Goal: Task Accomplishment & Management: Manage account settings

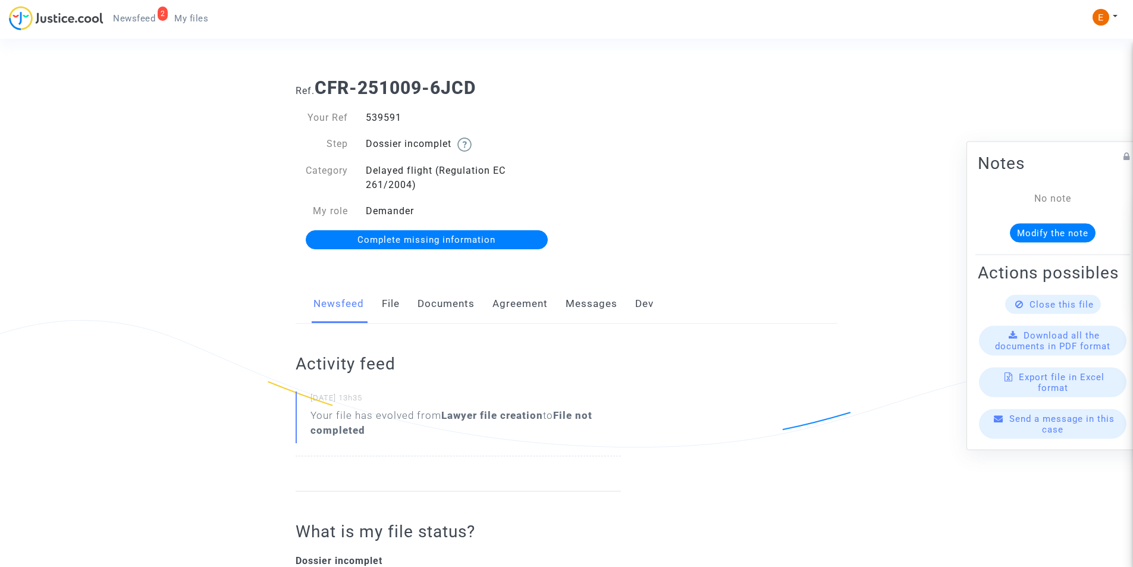
click at [442, 302] on link "Documents" at bounding box center [445, 303] width 57 height 39
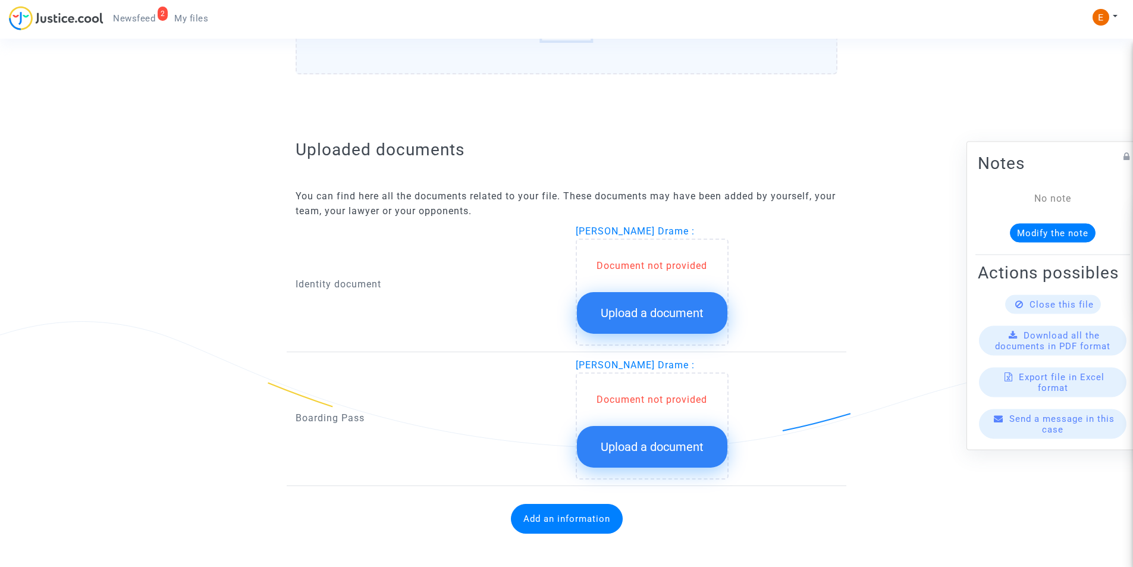
scroll to position [638, 0]
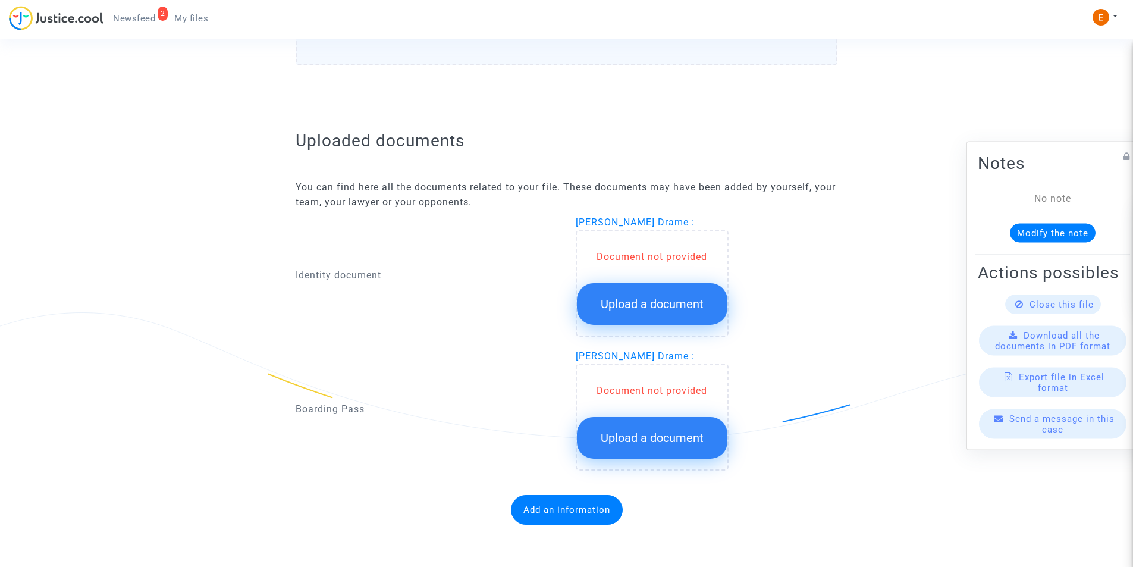
click at [612, 292] on button "Upload a document" at bounding box center [652, 304] width 150 height 42
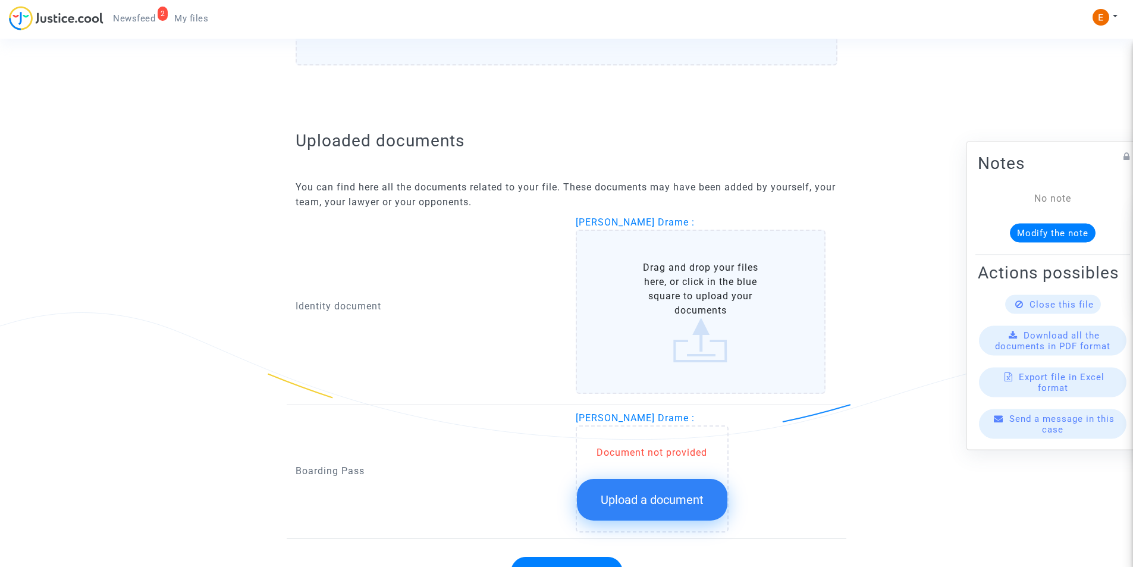
click at [642, 300] on label "Drag and drop your files here, or click in the blue square to upload your docum…" at bounding box center [701, 312] width 250 height 164
click at [0, 0] on input "Drag and drop your files here, or click in the blue square to upload your docum…" at bounding box center [0, 0] width 0 height 0
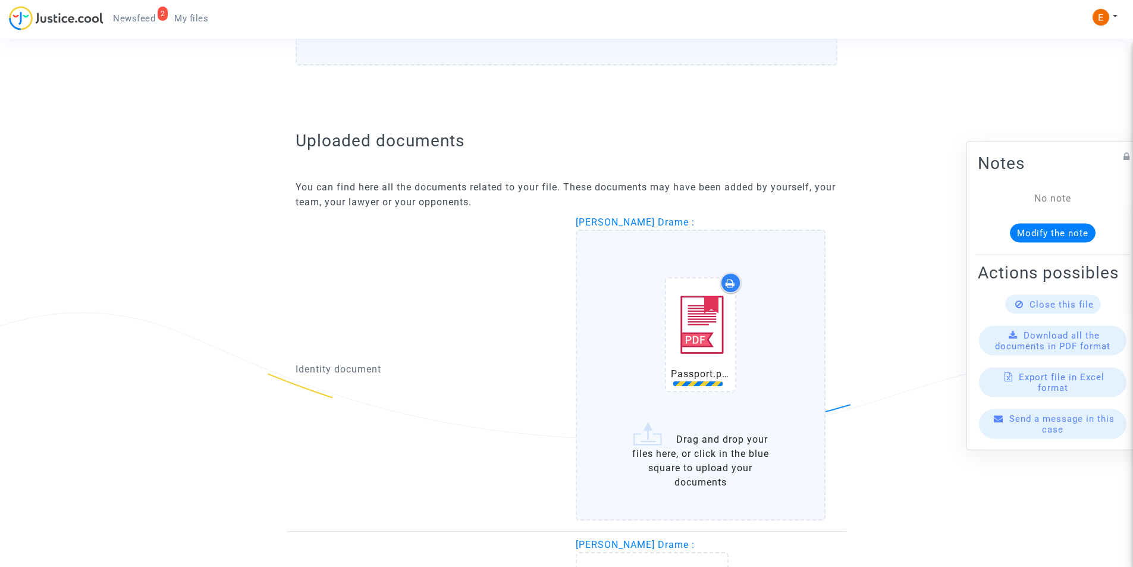
scroll to position [827, 0]
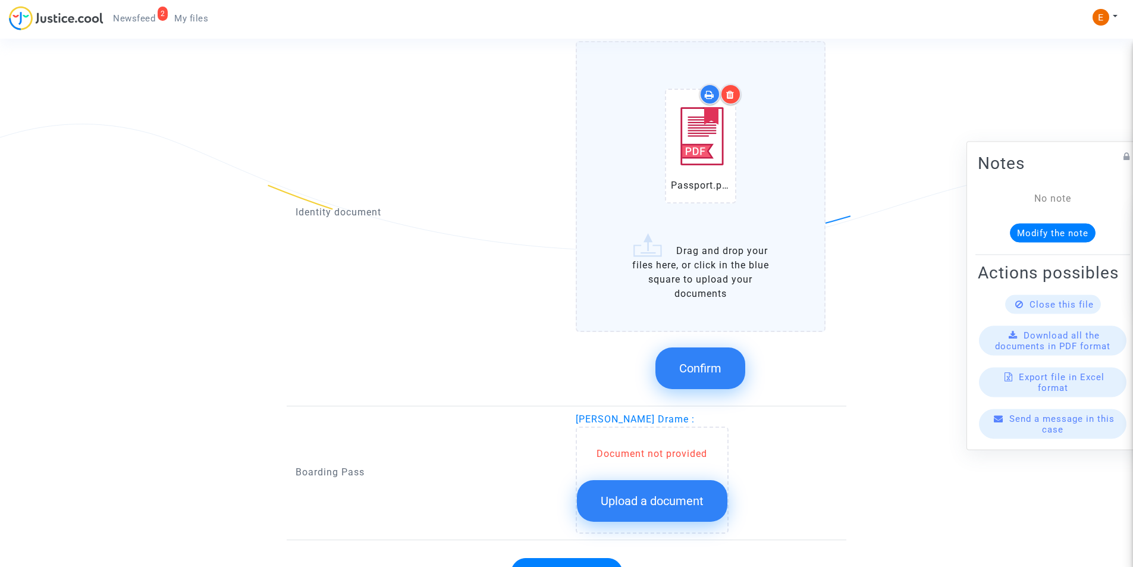
click at [699, 357] on button "Confirm" at bounding box center [700, 368] width 90 height 42
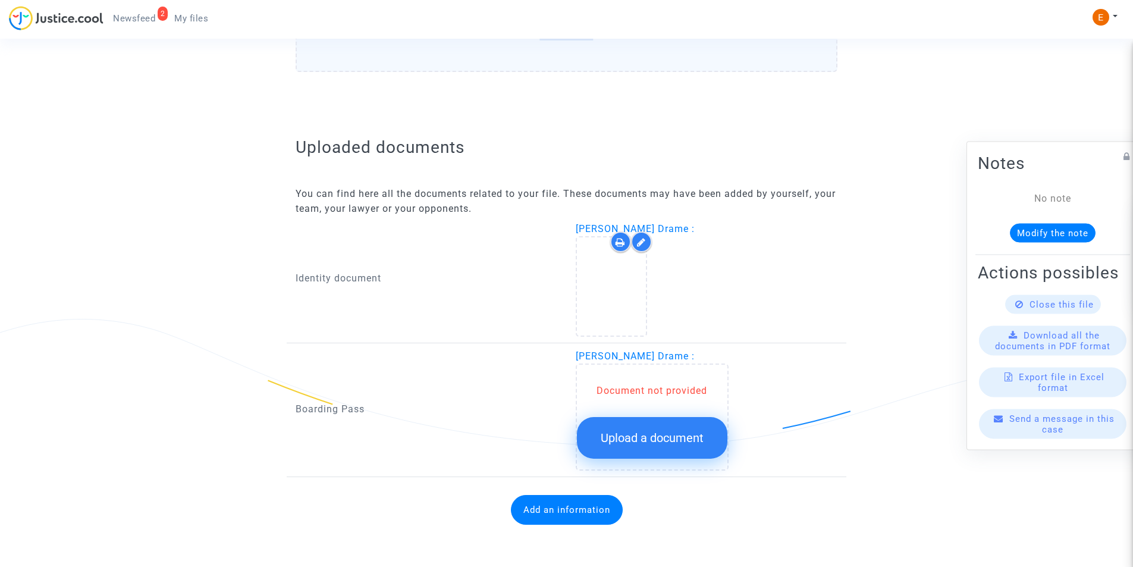
scroll to position [632, 0]
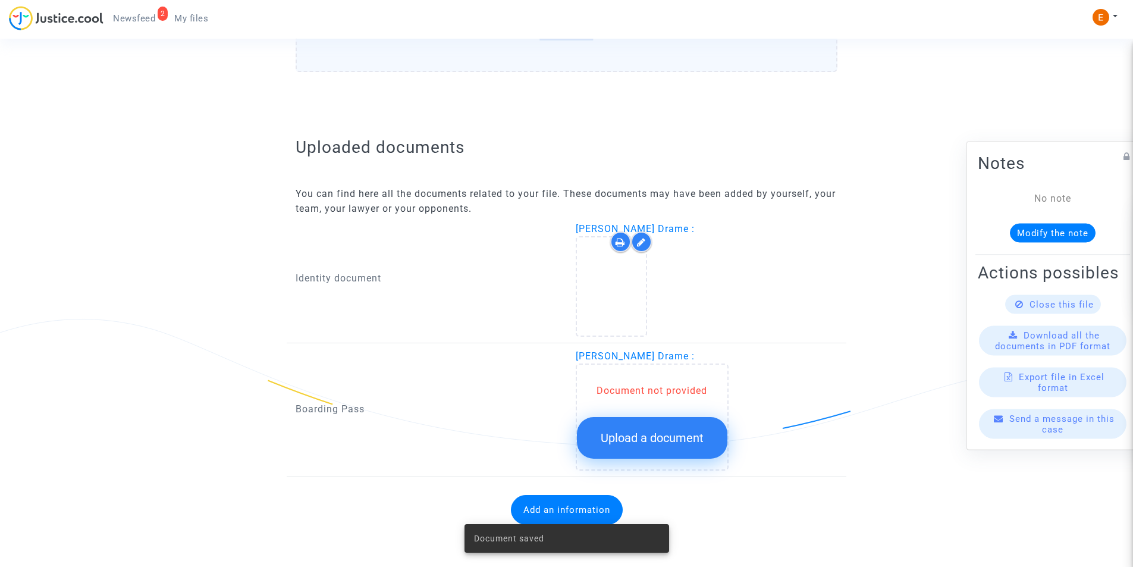
click at [652, 432] on span "Upload a document" at bounding box center [652, 438] width 103 height 14
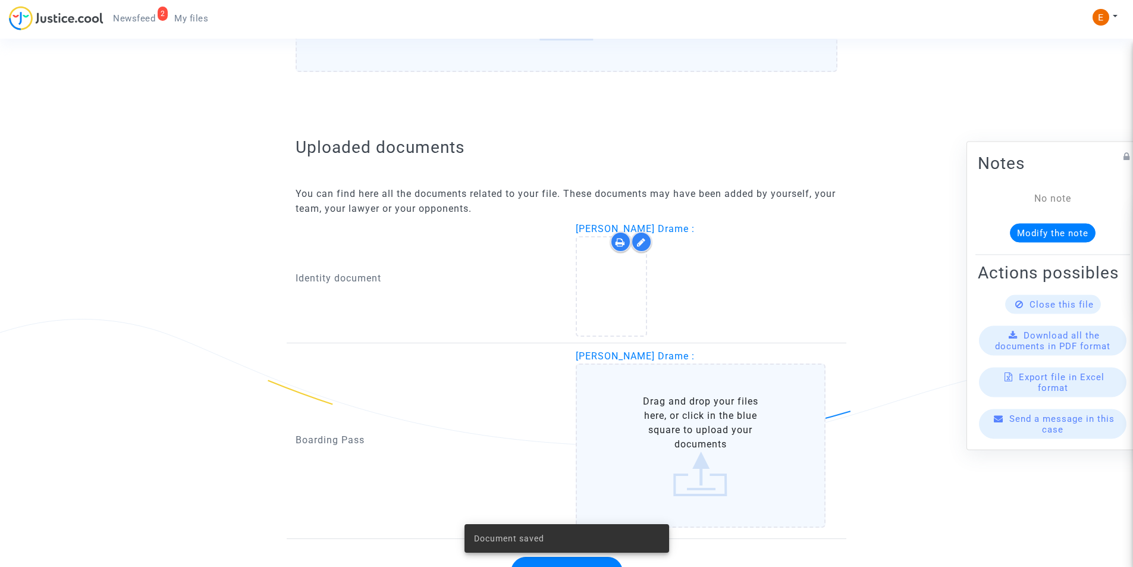
click at [667, 428] on label "Drag and drop your files here, or click in the blue square to upload your docum…" at bounding box center [701, 445] width 250 height 164
click at [0, 0] on input "Drag and drop your files here, or click in the blue square to upload your docum…" at bounding box center [0, 0] width 0 height 0
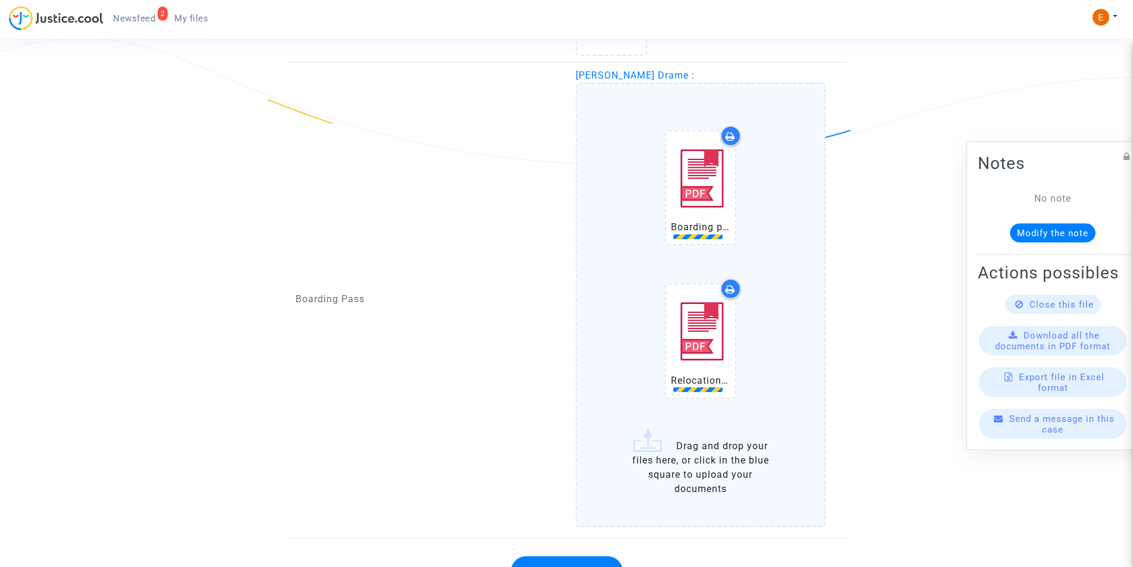
scroll to position [974, 0]
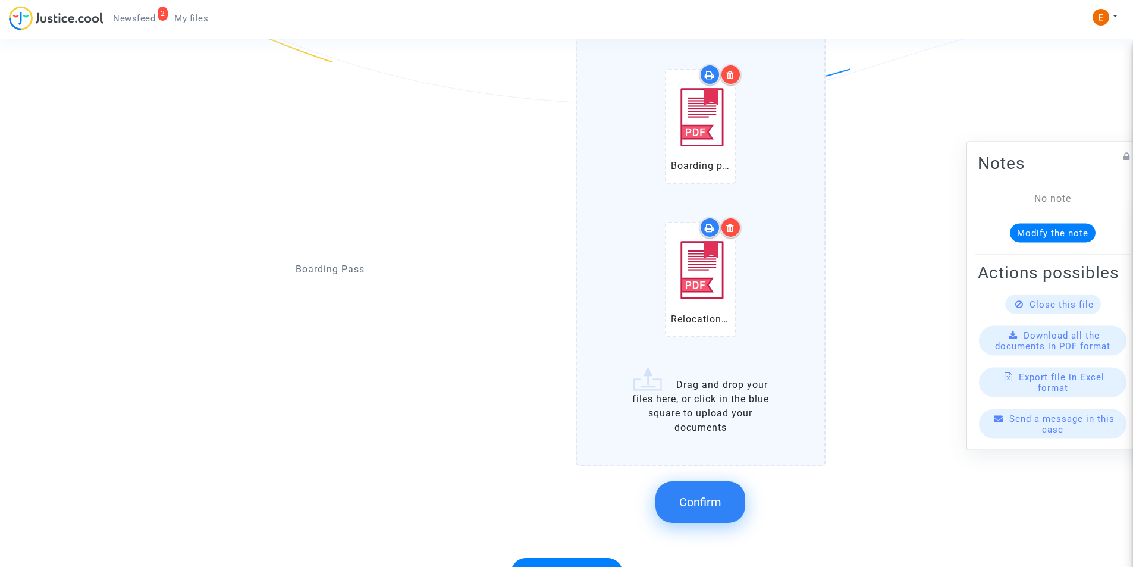
click at [718, 495] on span "Confirm" at bounding box center [700, 502] width 42 height 14
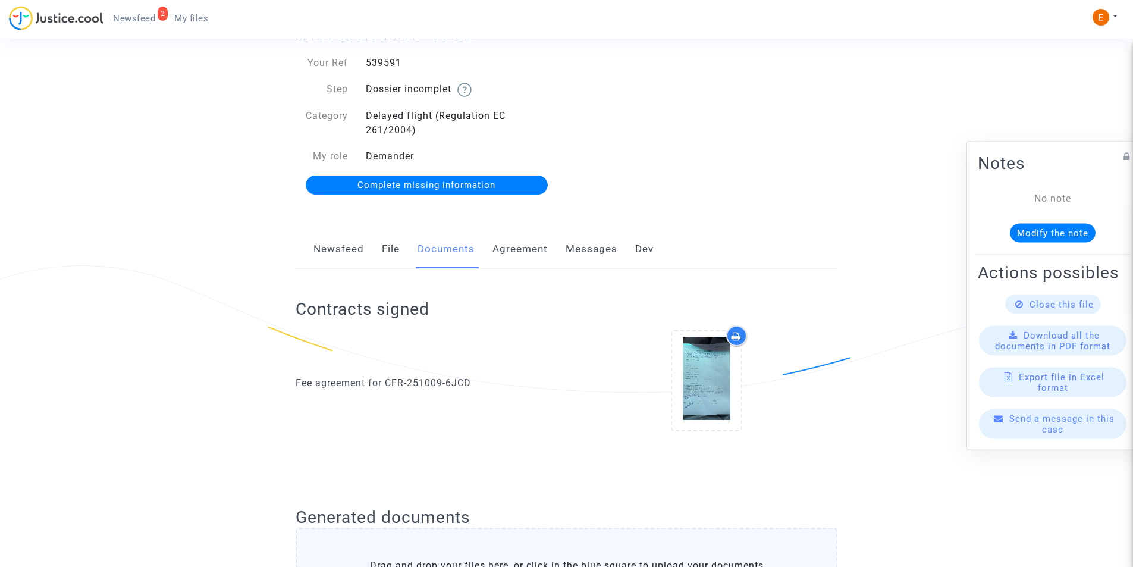
scroll to position [0, 0]
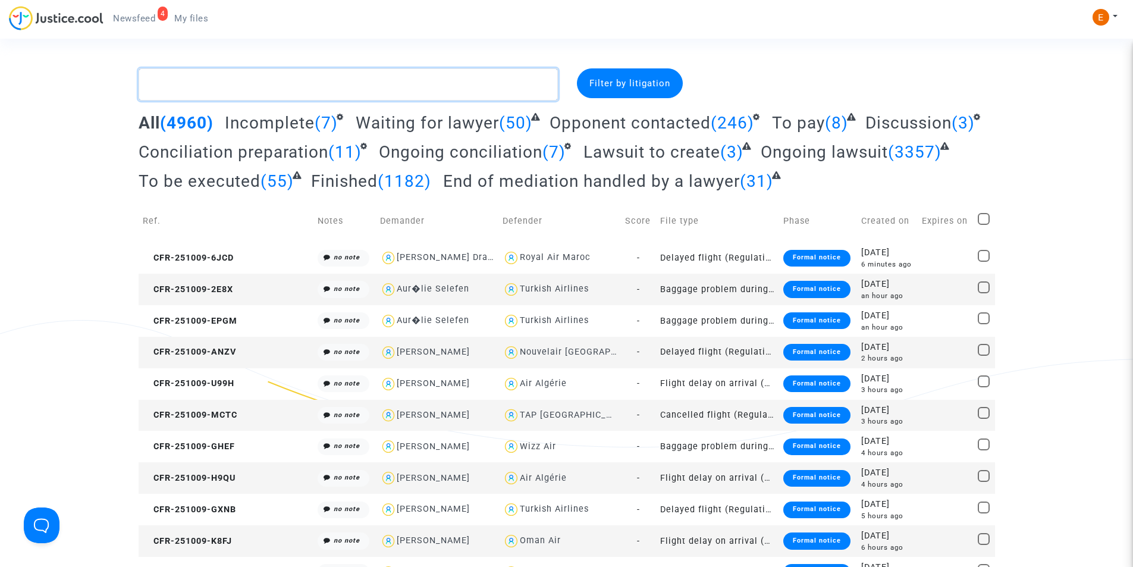
click at [300, 83] on textarea at bounding box center [348, 84] width 419 height 32
paste textarea "Collinot"
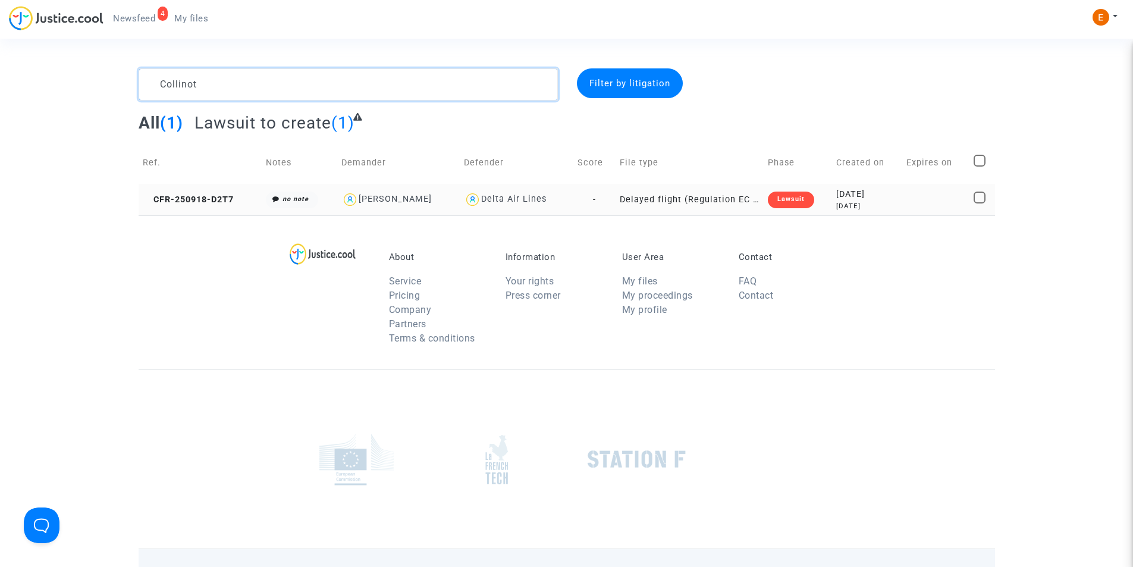
type textarea "Collinot"
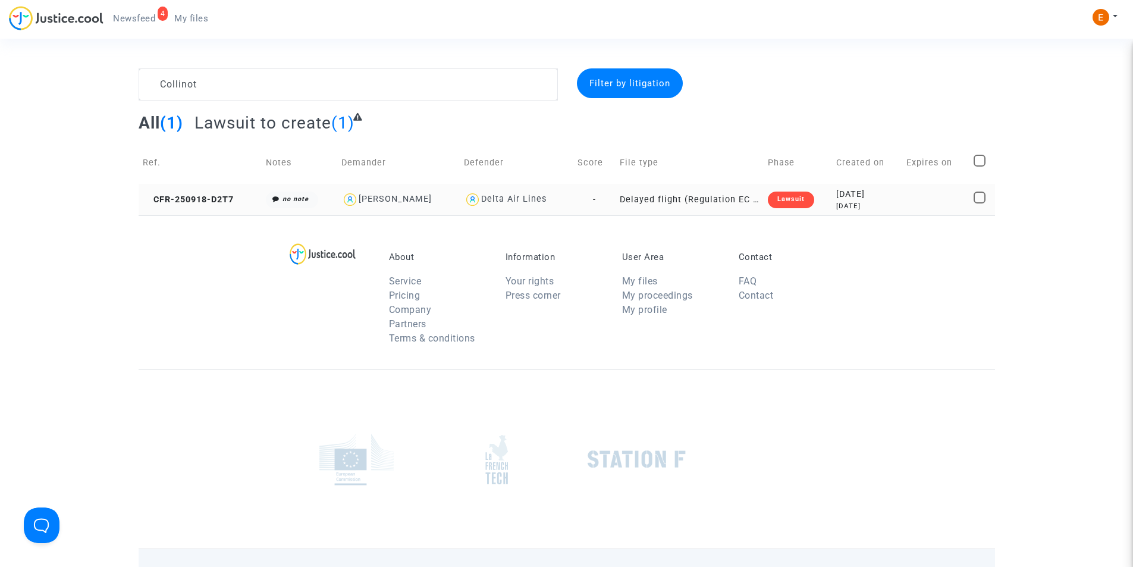
click at [796, 204] on div "Lawsuit" at bounding box center [791, 200] width 46 height 17
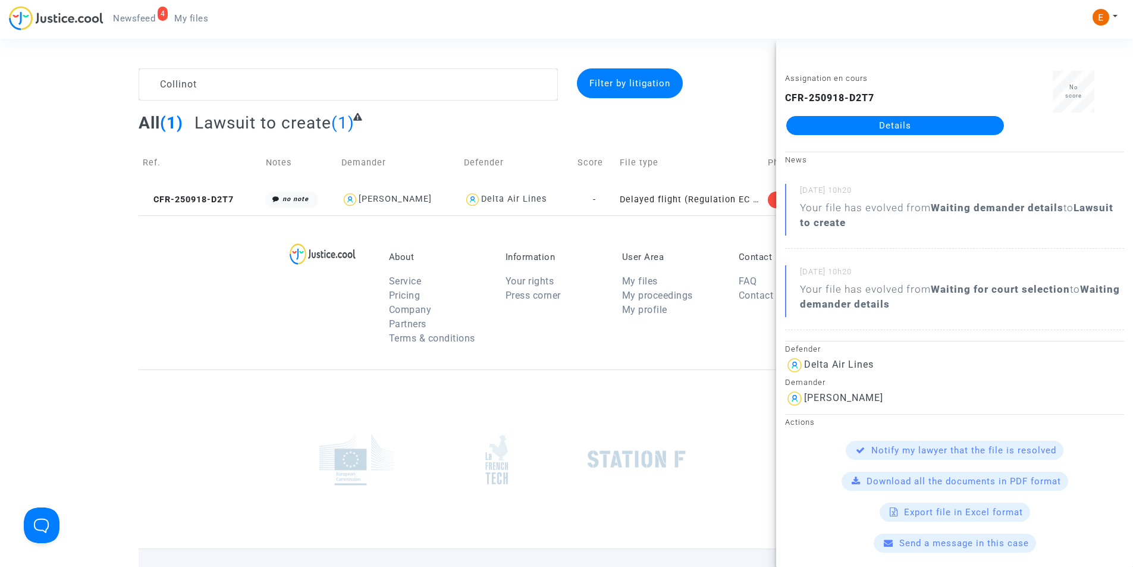
click at [903, 129] on link "Details" at bounding box center [895, 125] width 218 height 19
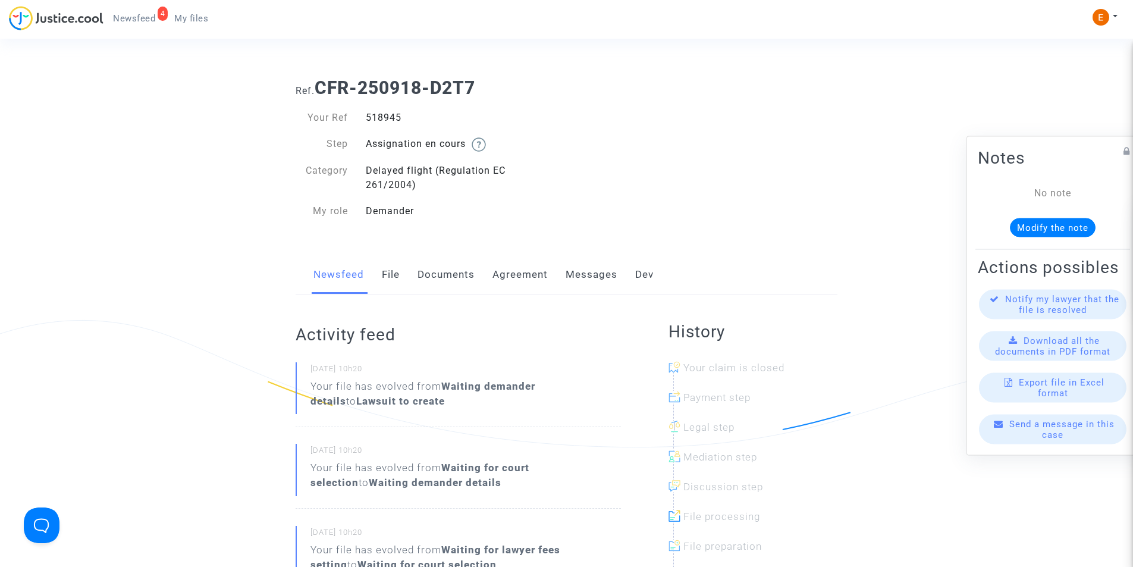
click at [590, 278] on link "Messages" at bounding box center [592, 274] width 52 height 39
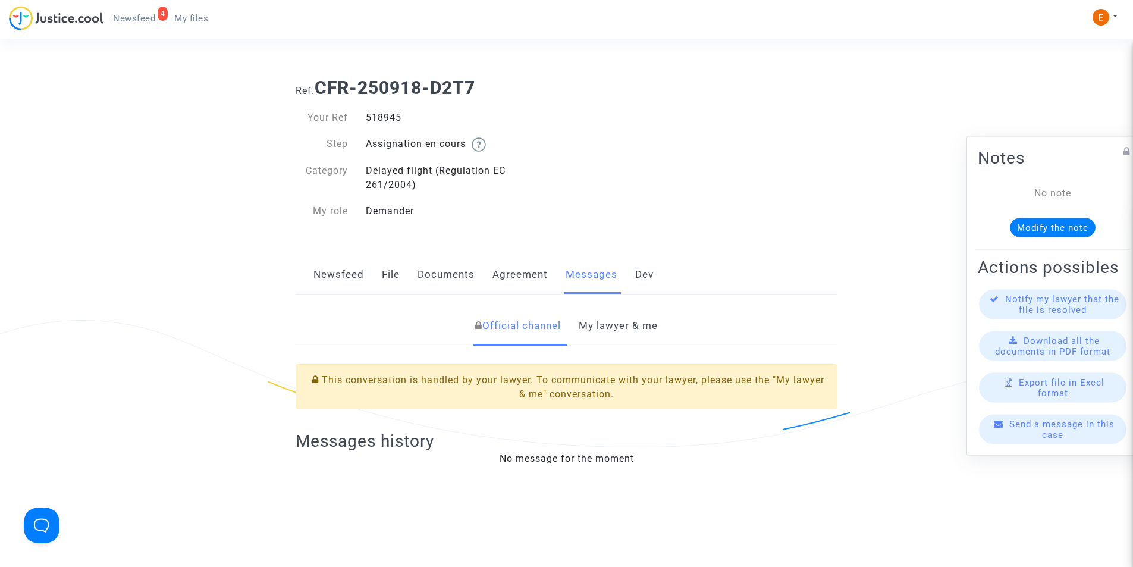
click at [635, 324] on link "My lawyer & me" at bounding box center [618, 325] width 79 height 39
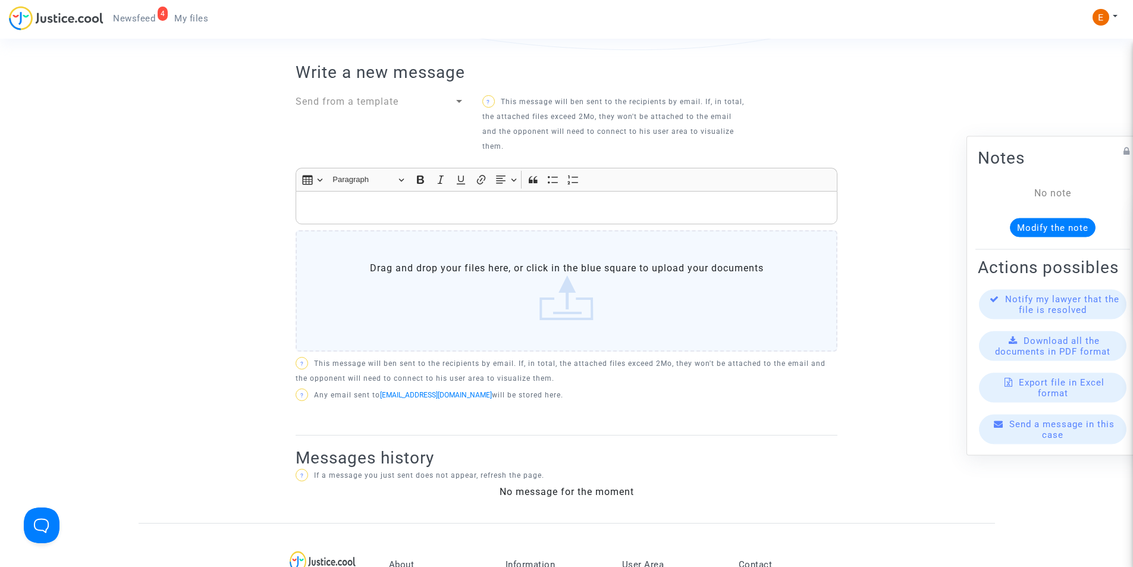
scroll to position [416, 0]
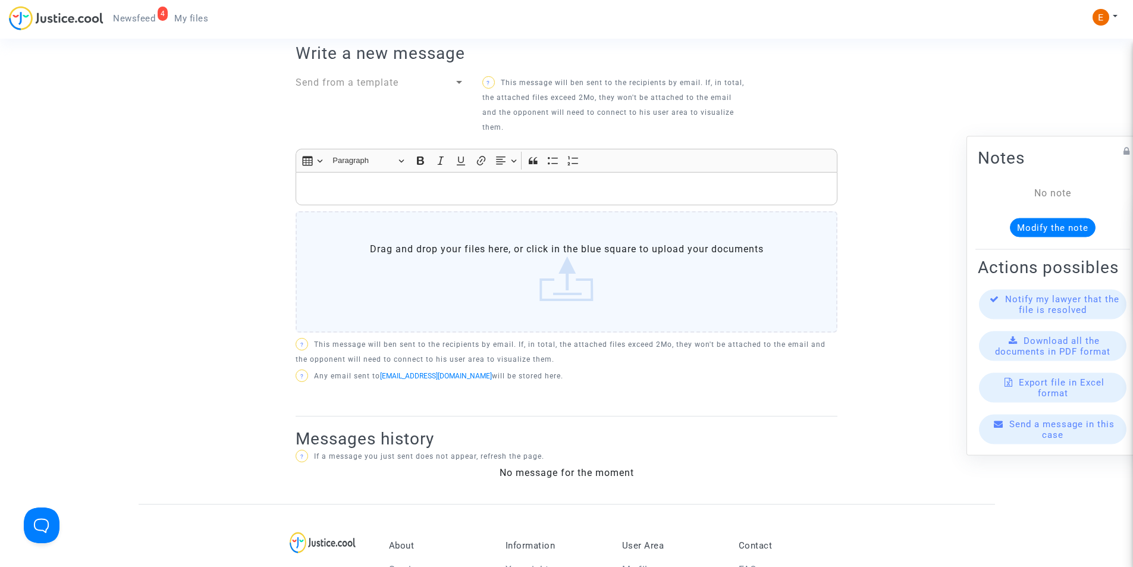
click at [460, 183] on p "Rich Text Editor, main" at bounding box center [566, 188] width 529 height 15
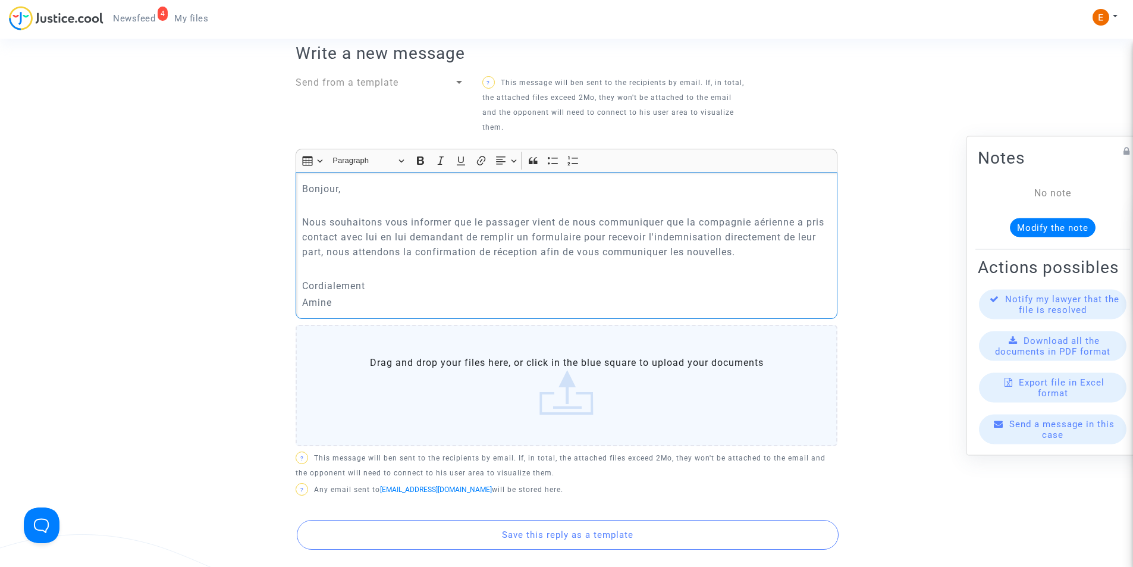
scroll to position [535, 0]
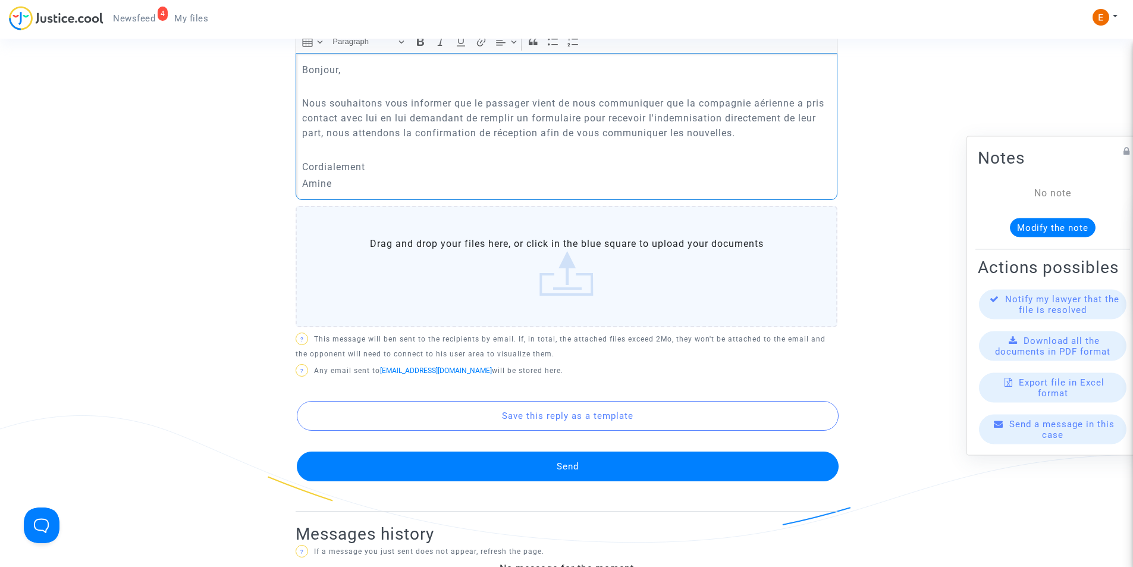
click at [512, 463] on button "Send" at bounding box center [568, 466] width 542 height 30
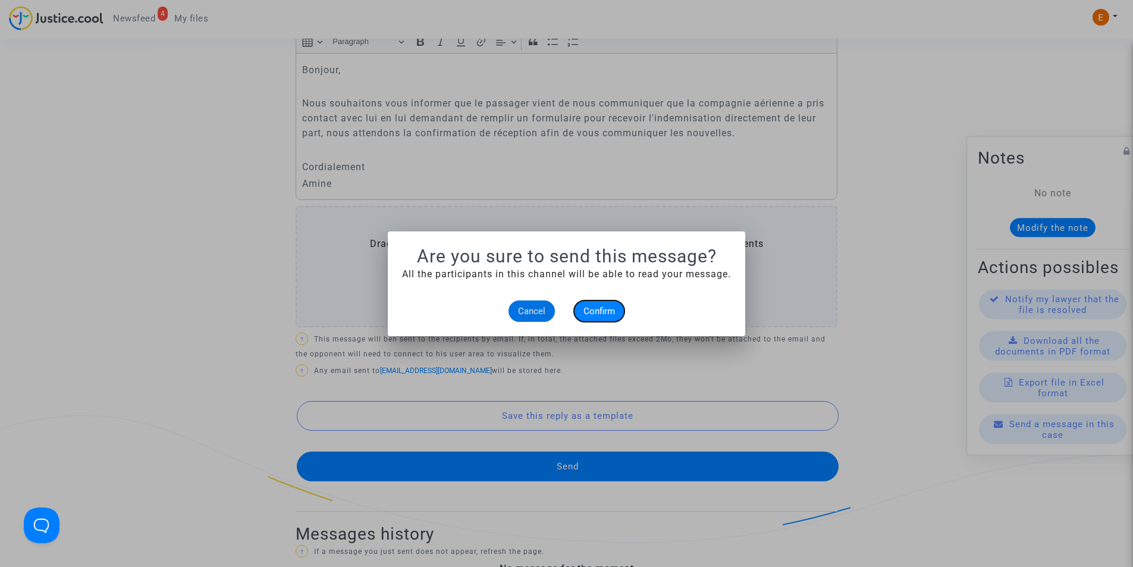
click at [588, 309] on span "Confirm" at bounding box center [599, 311] width 32 height 11
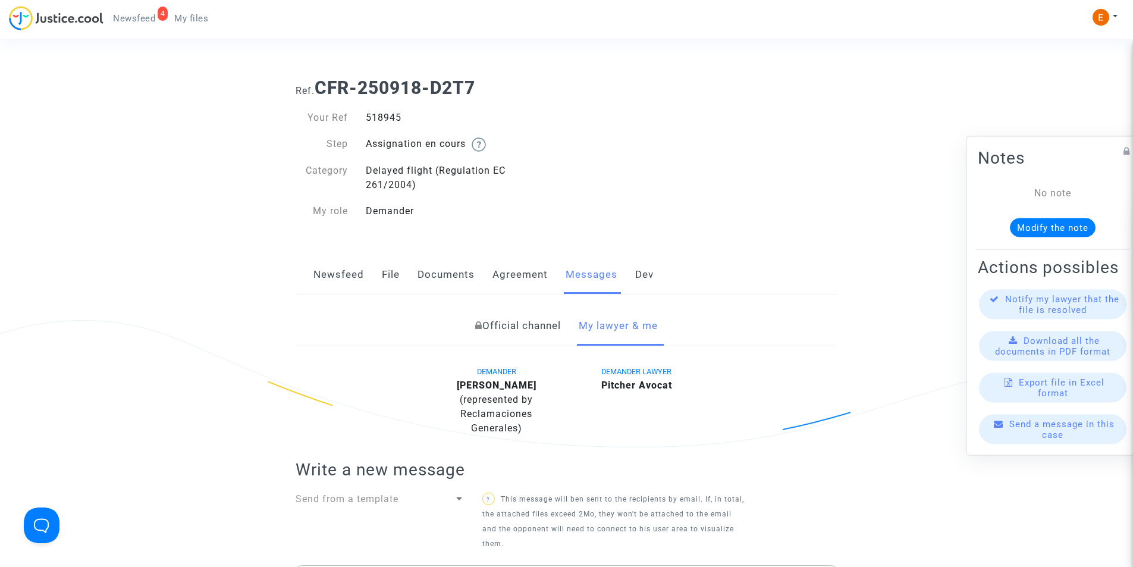
click at [180, 20] on span "My files" at bounding box center [191, 18] width 34 height 11
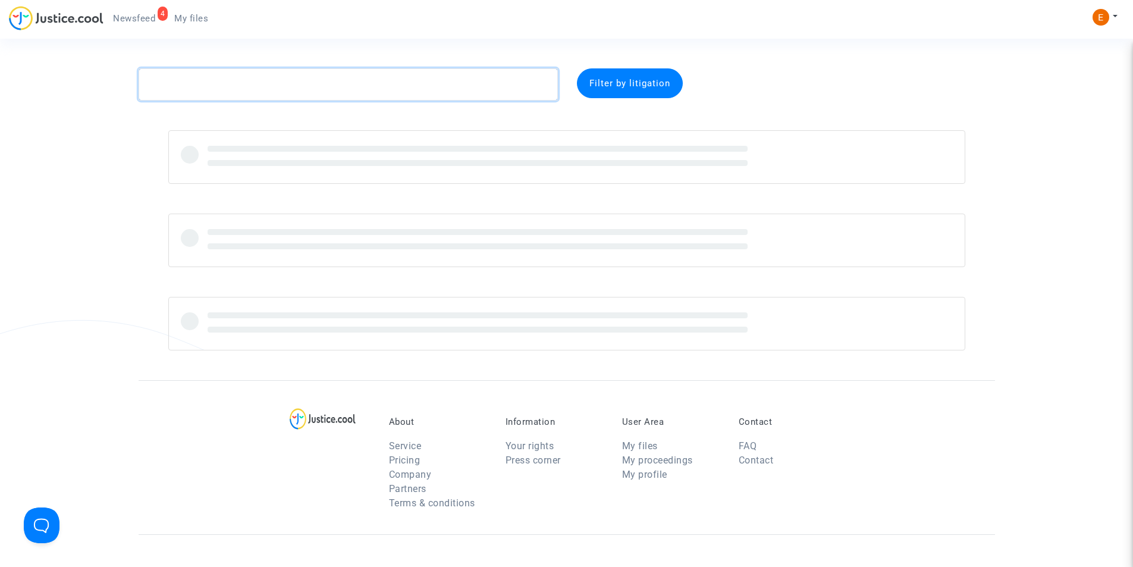
click at [367, 90] on textarea at bounding box center [348, 84] width 419 height 32
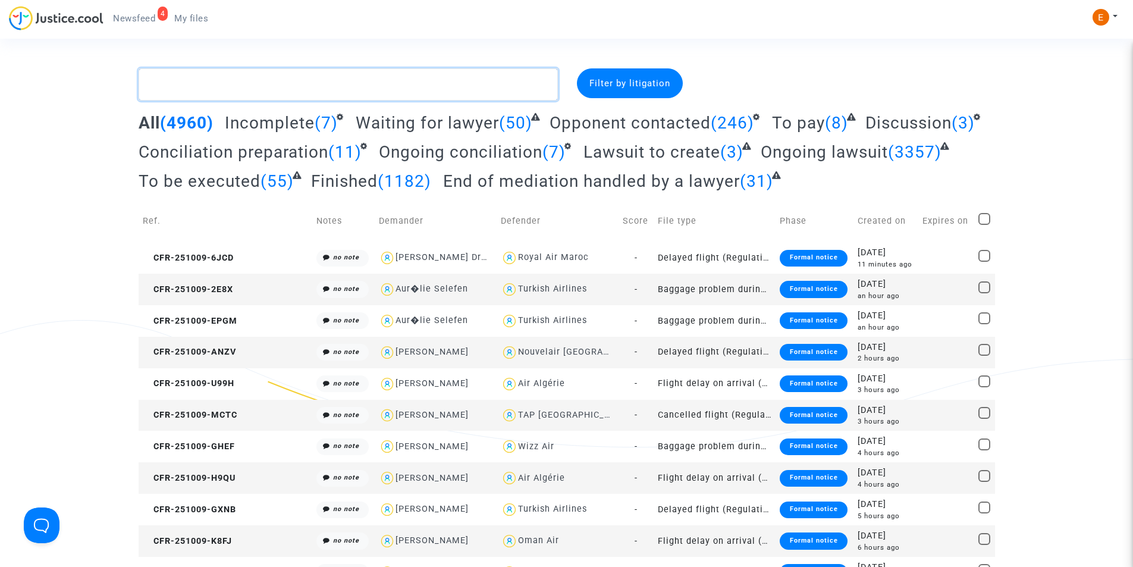
paste textarea "Konin"
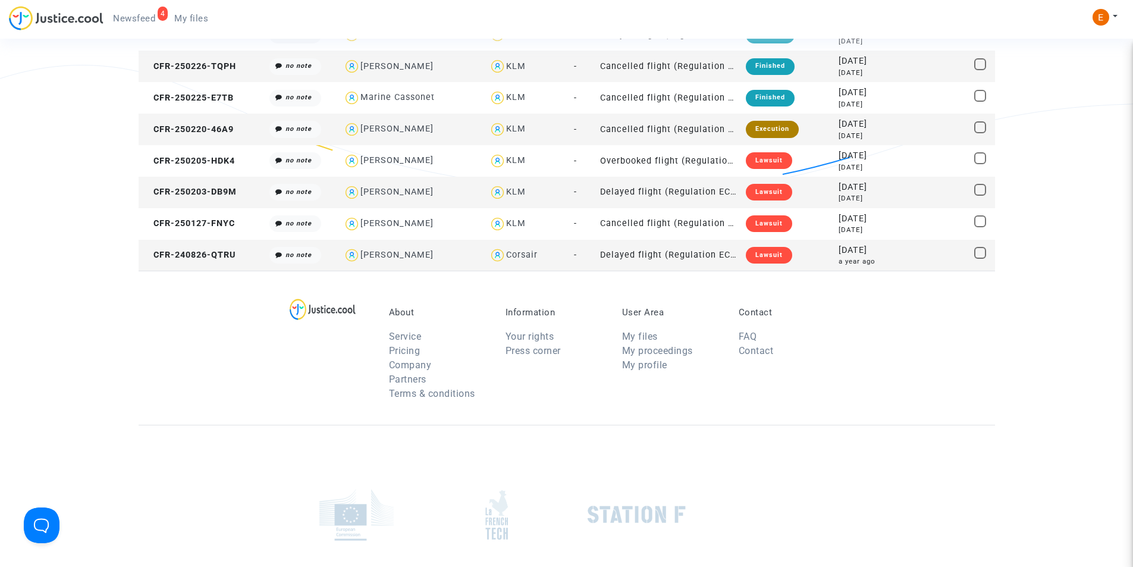
scroll to position [833, 0]
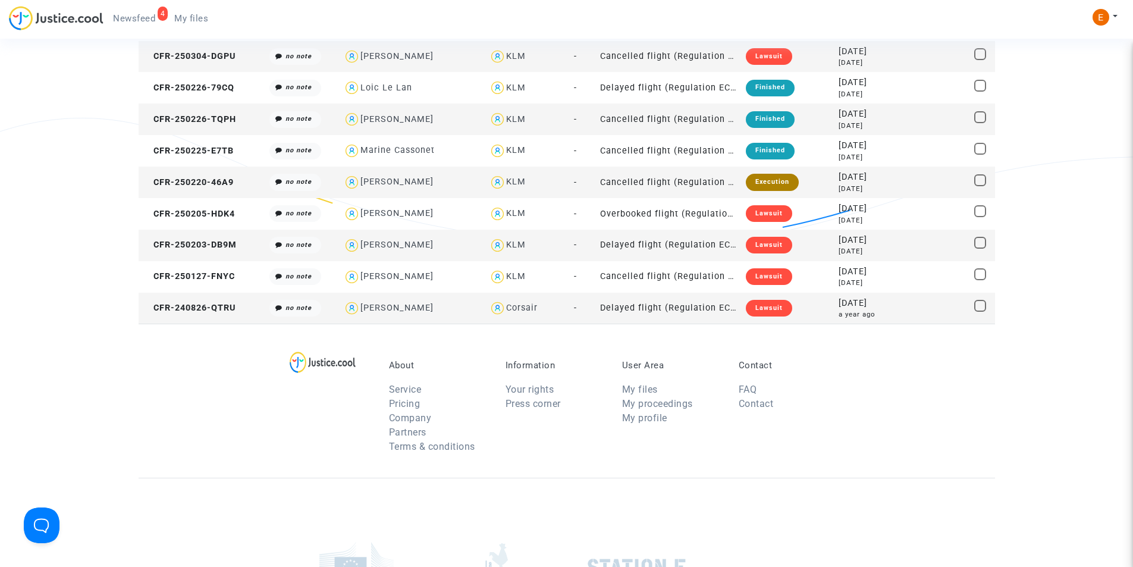
type textarea "Koni"
click at [777, 305] on div "Lawsuit" at bounding box center [769, 308] width 46 height 17
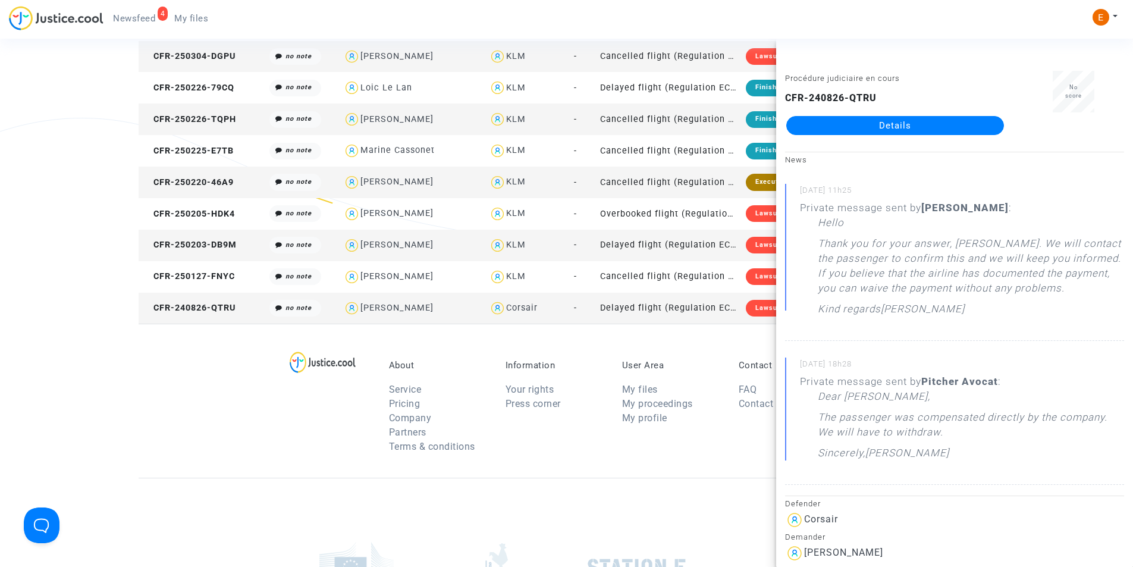
drag, startPoint x: 907, startPoint y: 126, endPoint x: 900, endPoint y: 129, distance: 7.2
click at [906, 125] on link "Details" at bounding box center [895, 125] width 218 height 19
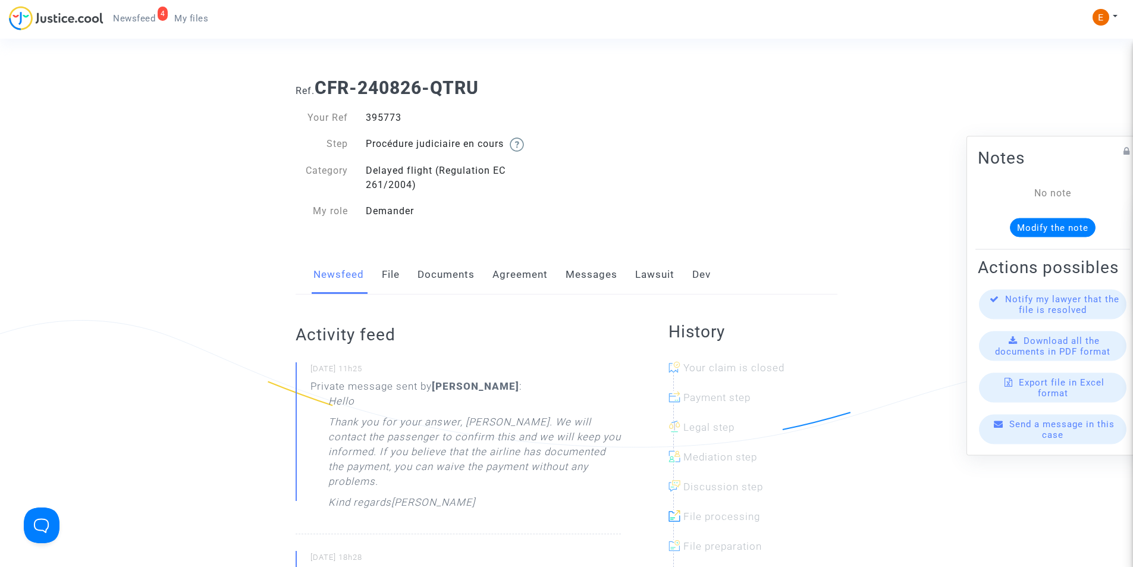
click at [586, 275] on link "Messages" at bounding box center [592, 274] width 52 height 39
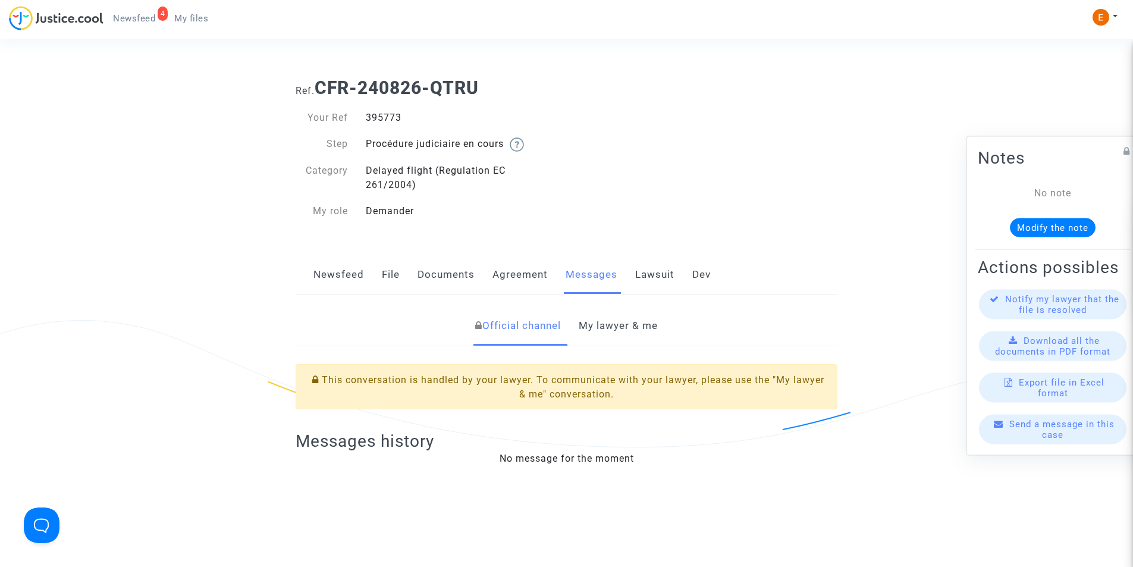
click at [626, 334] on link "My lawyer & me" at bounding box center [618, 325] width 79 height 39
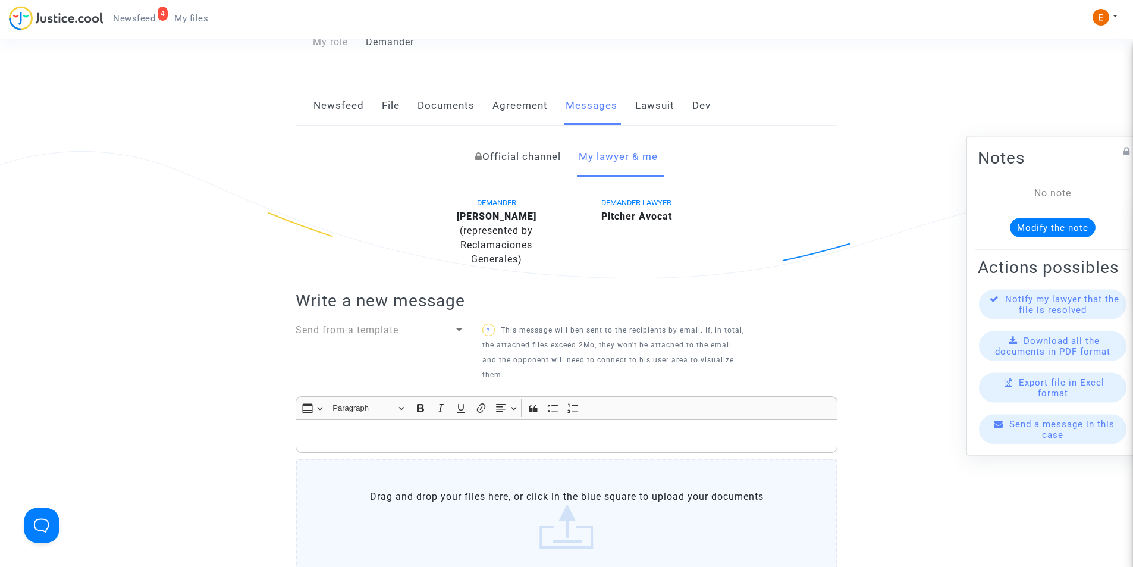
scroll to position [238, 0]
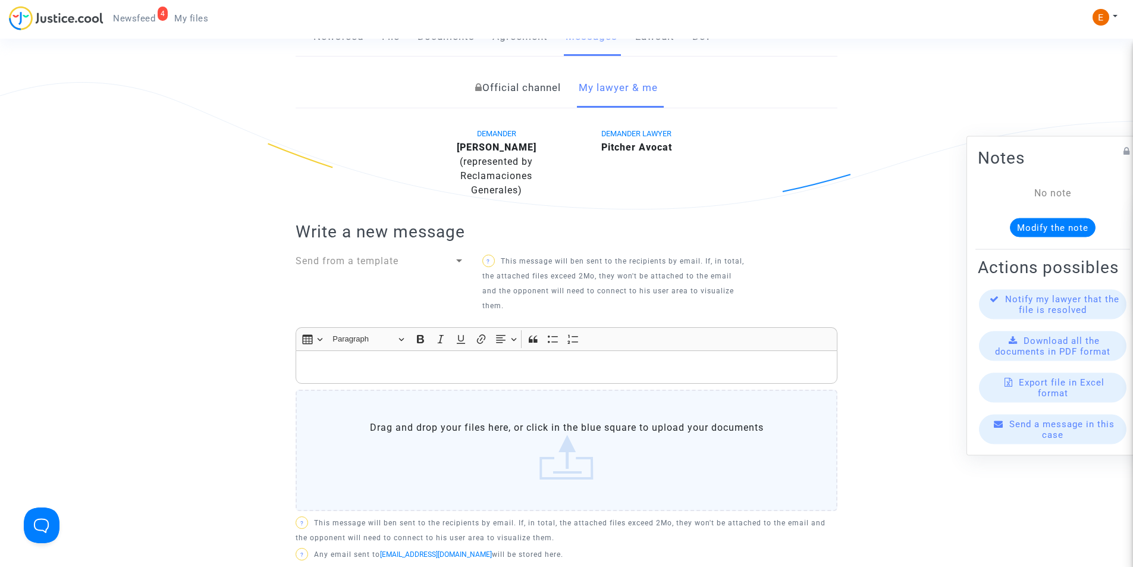
click at [422, 366] on p "Rich Text Editor, main" at bounding box center [566, 367] width 529 height 15
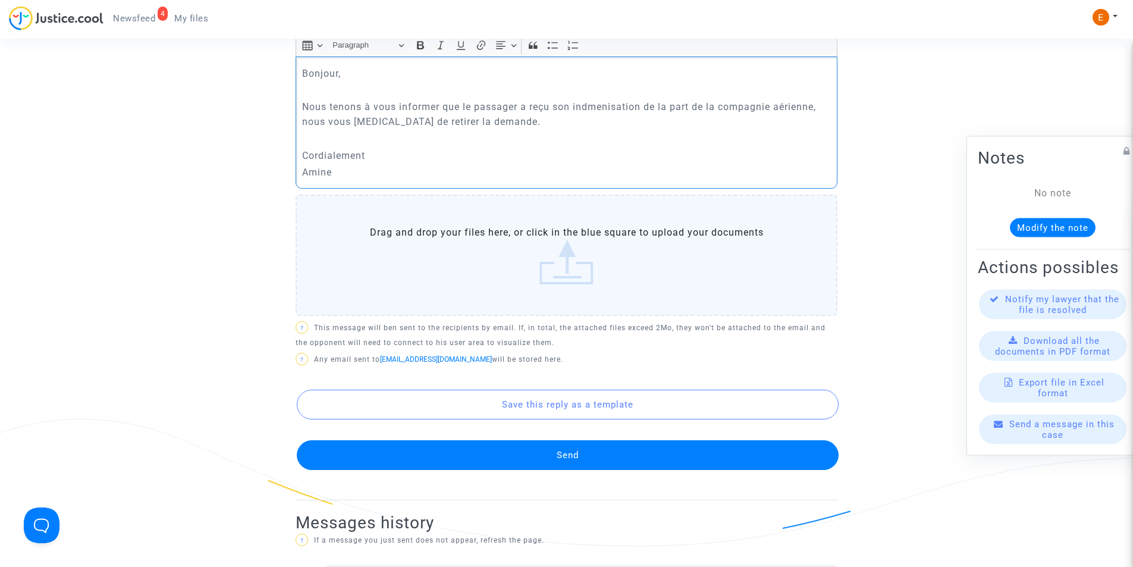
scroll to position [535, 0]
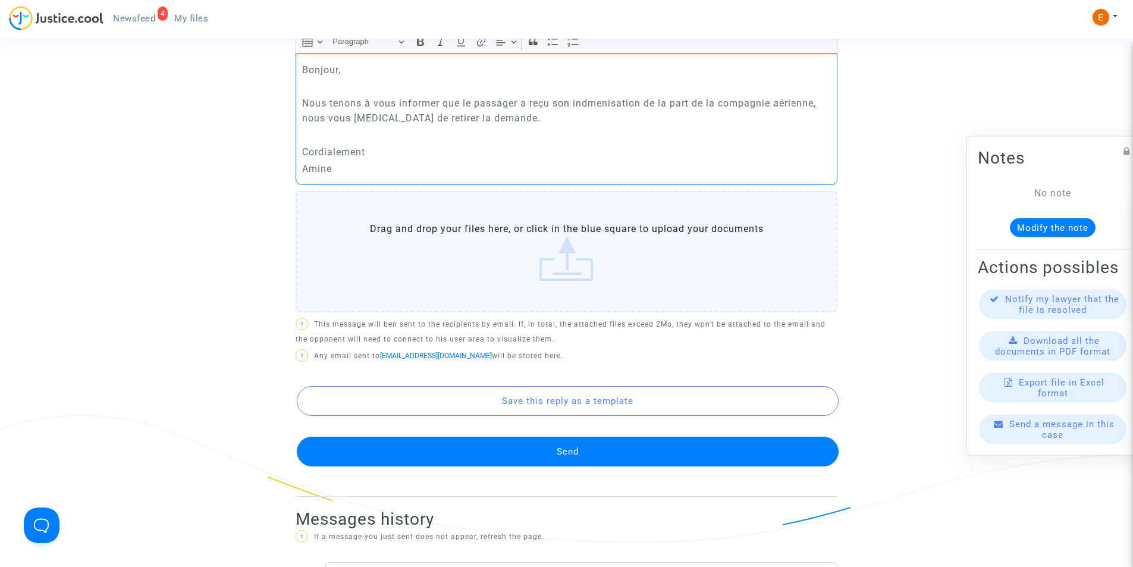
click at [621, 451] on button "Send" at bounding box center [568, 452] width 542 height 30
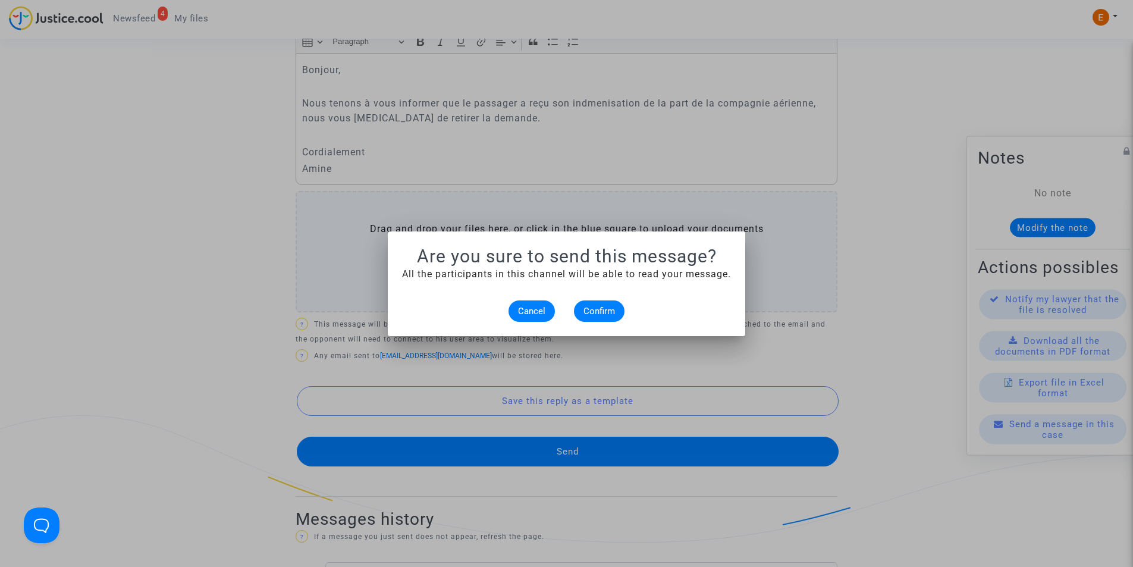
scroll to position [0, 0]
click at [598, 314] on span "Confirm" at bounding box center [599, 311] width 32 height 11
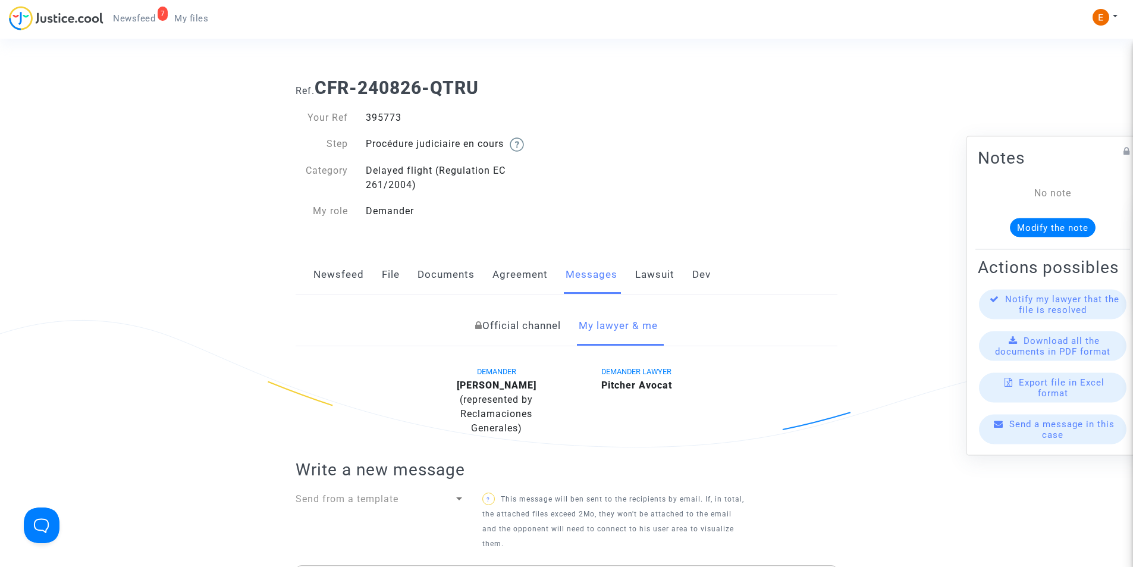
click at [192, 18] on span "My files" at bounding box center [191, 18] width 34 height 11
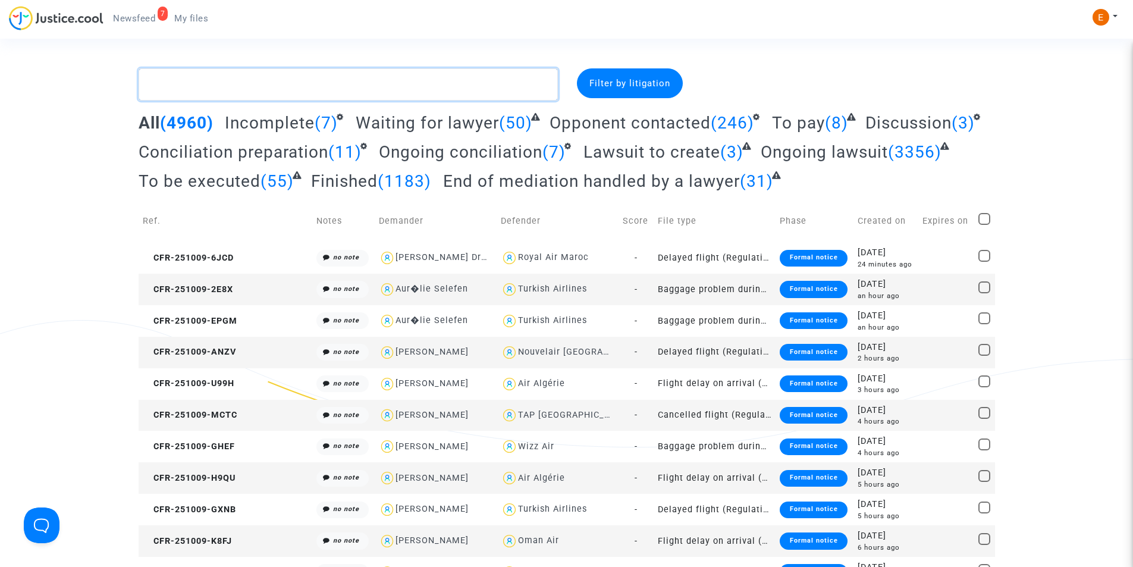
click at [290, 83] on textarea at bounding box center [348, 84] width 419 height 32
paste textarea "Jean-Jacques"
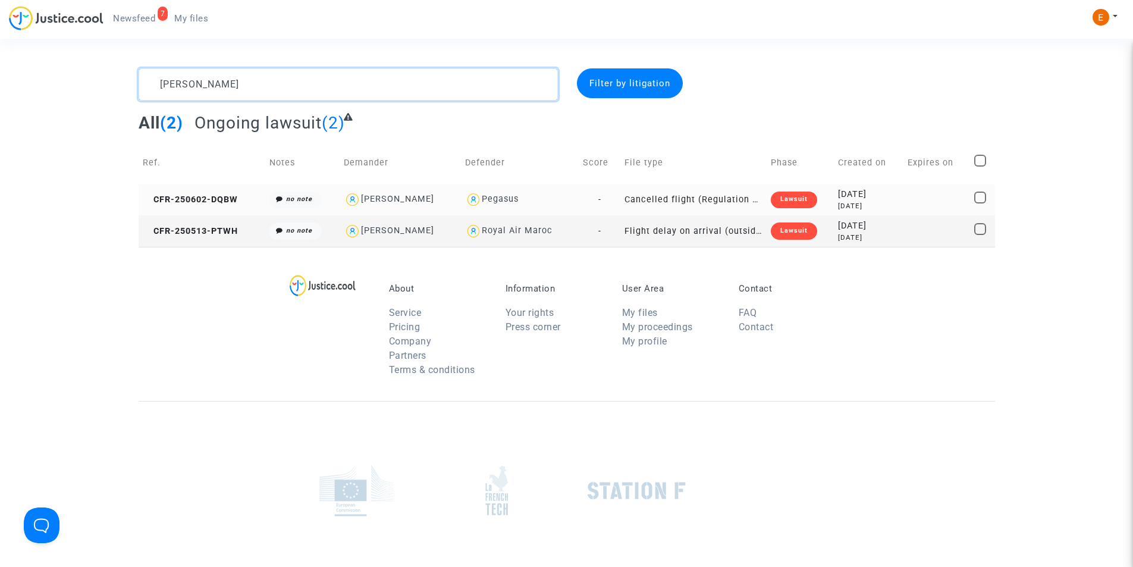
type textarea "Meyer"
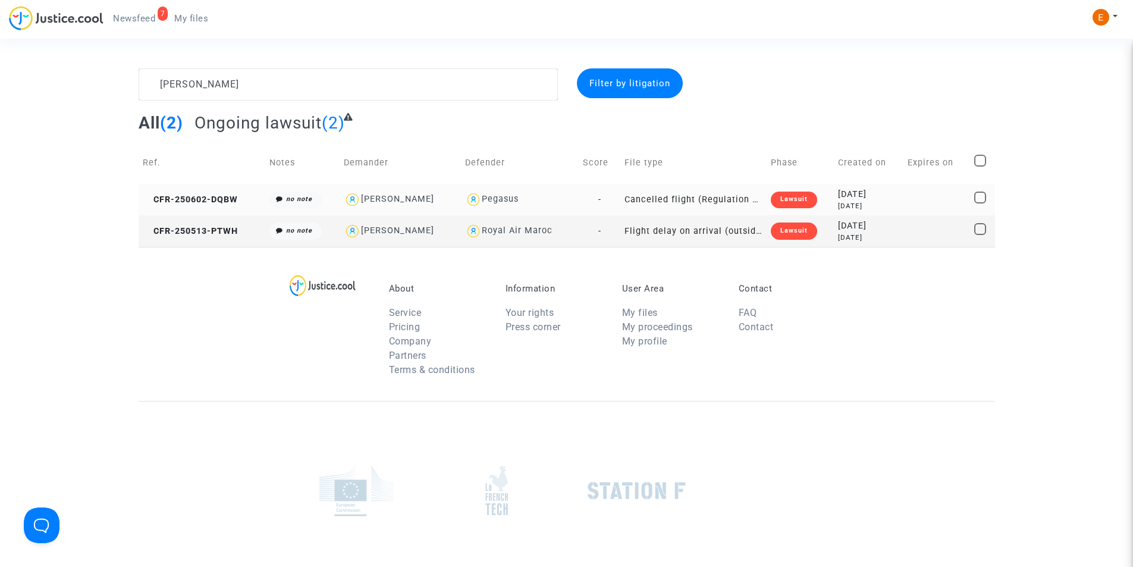
click at [787, 196] on div "Lawsuit" at bounding box center [794, 200] width 46 height 17
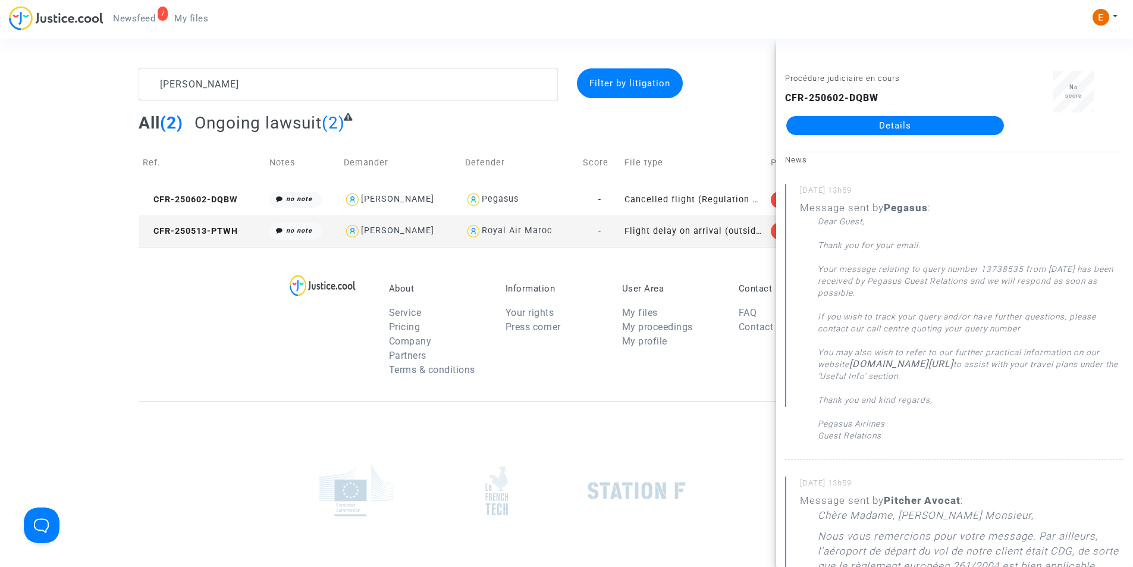
click at [898, 131] on link "Details" at bounding box center [895, 125] width 218 height 19
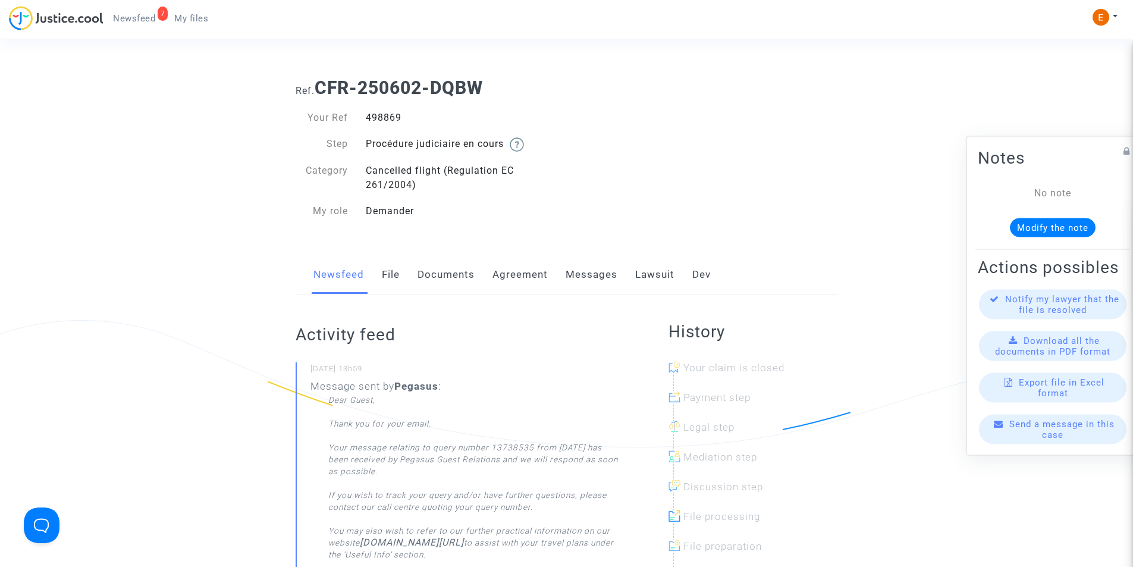
click at [597, 266] on link "Messages" at bounding box center [592, 274] width 52 height 39
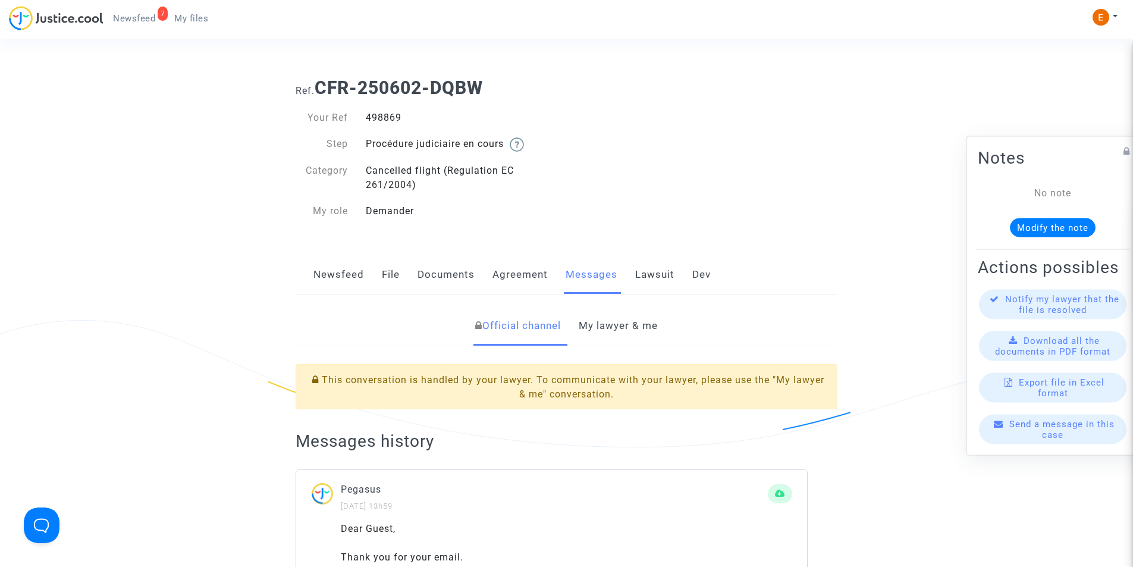
click at [642, 323] on link "My lawyer & me" at bounding box center [618, 325] width 79 height 39
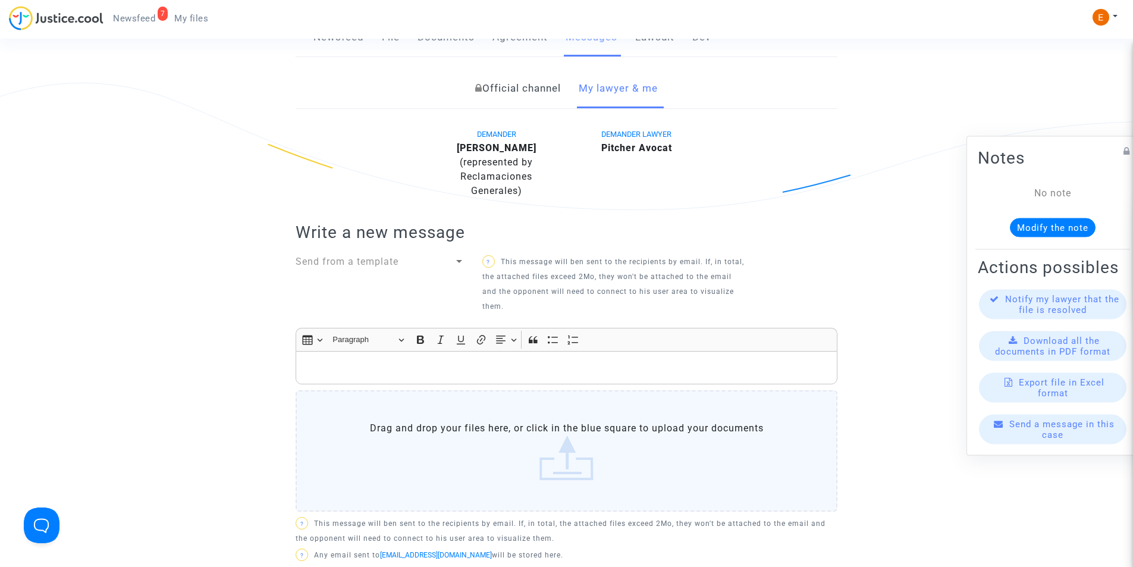
scroll to position [304, 0]
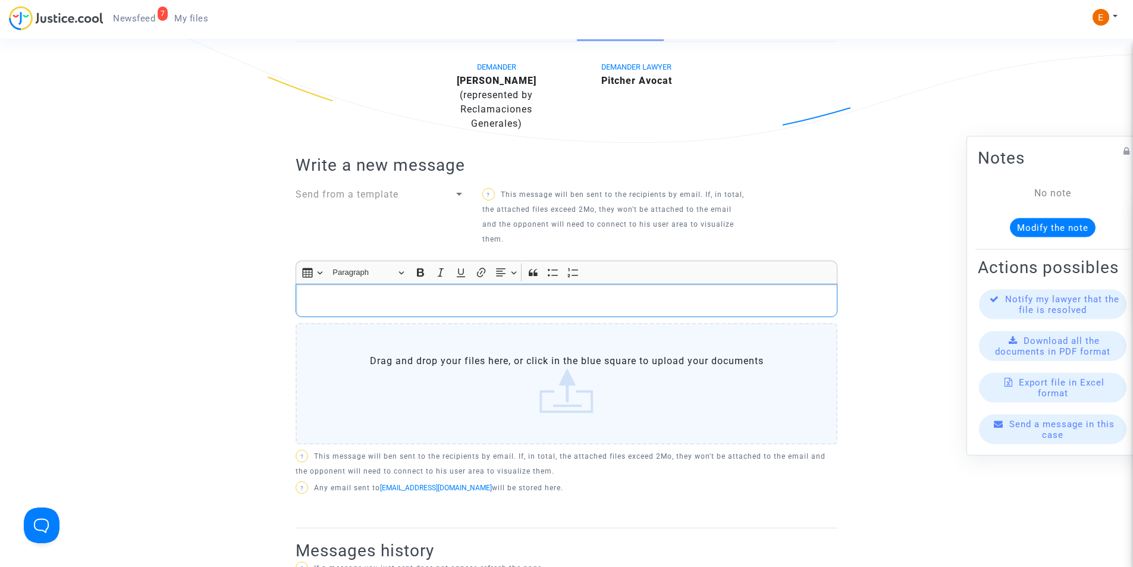
click at [441, 293] on p "Rich Text Editor, main" at bounding box center [566, 300] width 529 height 15
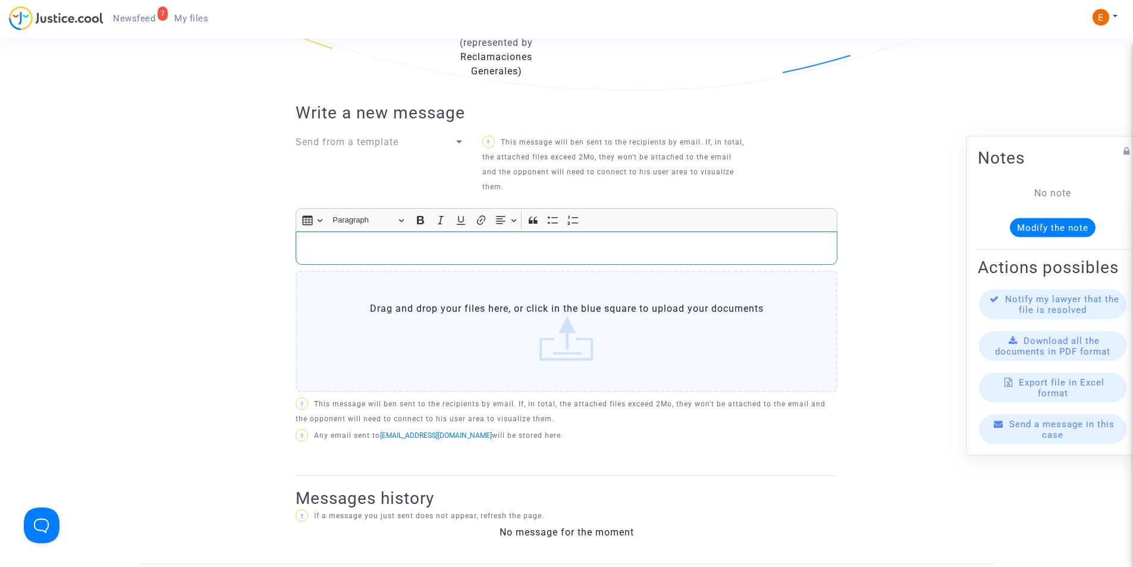
scroll to position [119, 0]
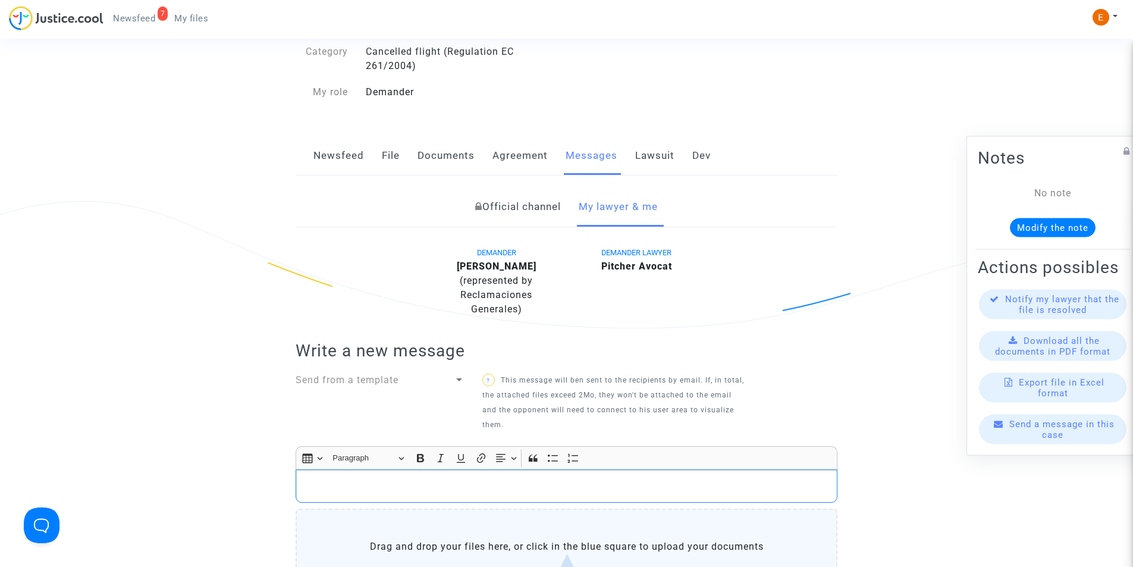
click at [523, 206] on link "Official channel" at bounding box center [518, 206] width 86 height 39
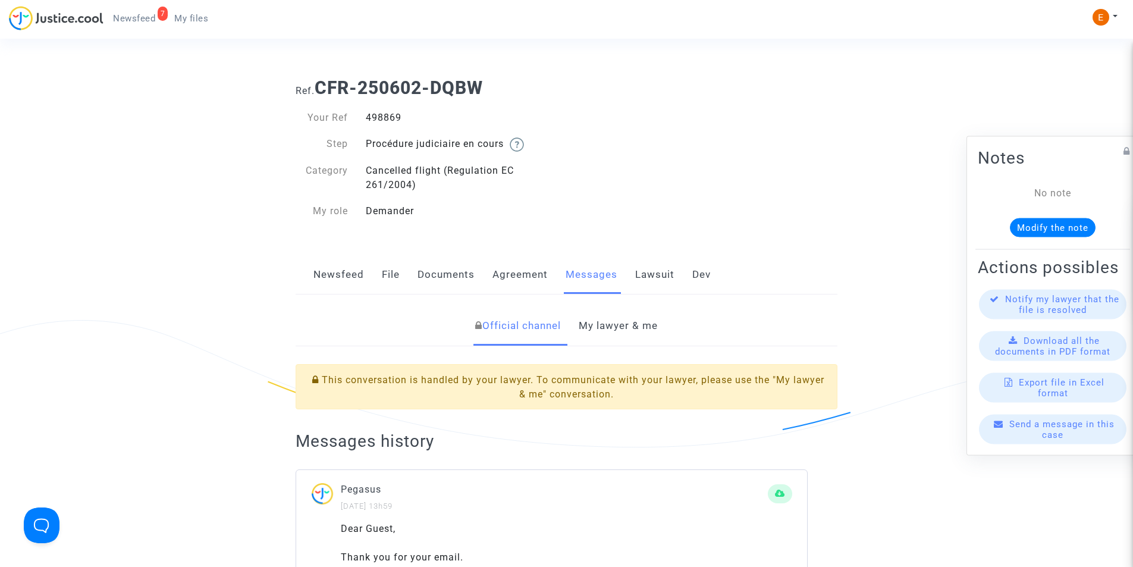
click at [611, 329] on link "My lawyer & me" at bounding box center [618, 325] width 79 height 39
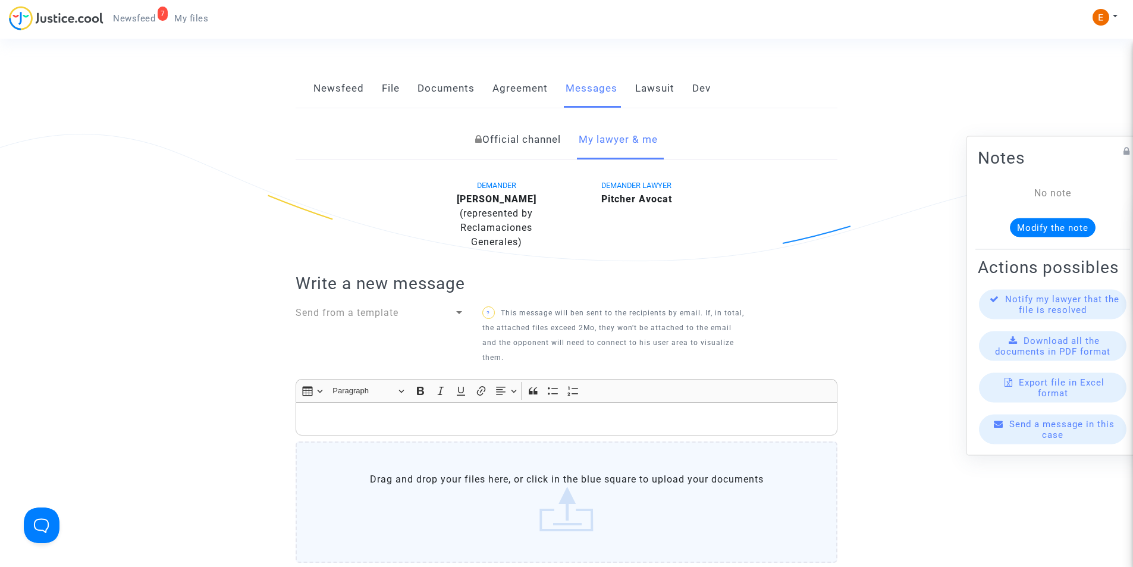
scroll to position [186, 0]
click at [441, 412] on p "Rich Text Editor, main" at bounding box center [566, 419] width 529 height 15
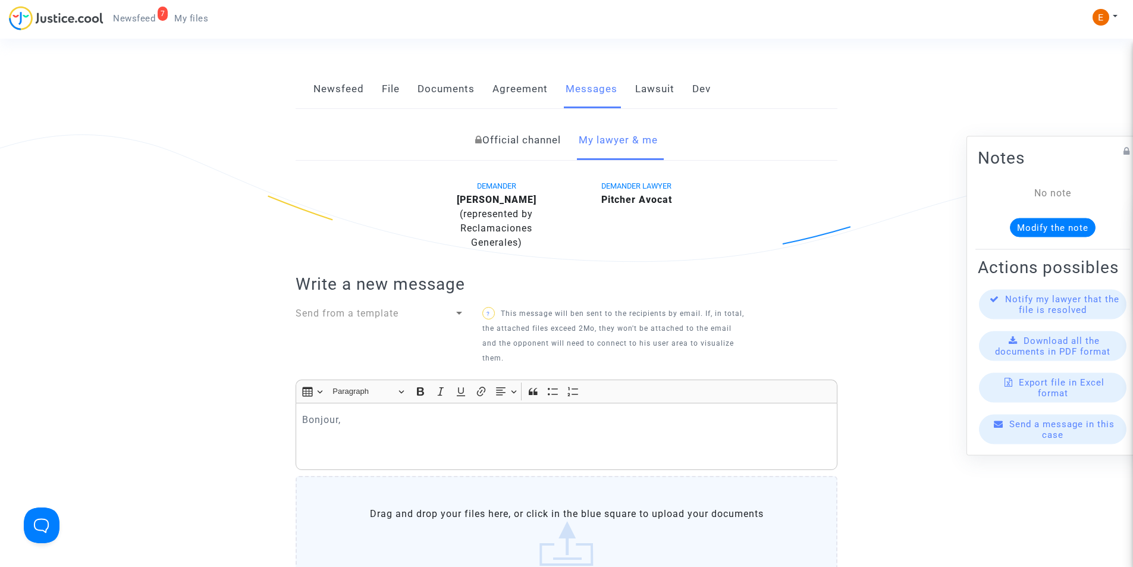
scroll to position [528, 0]
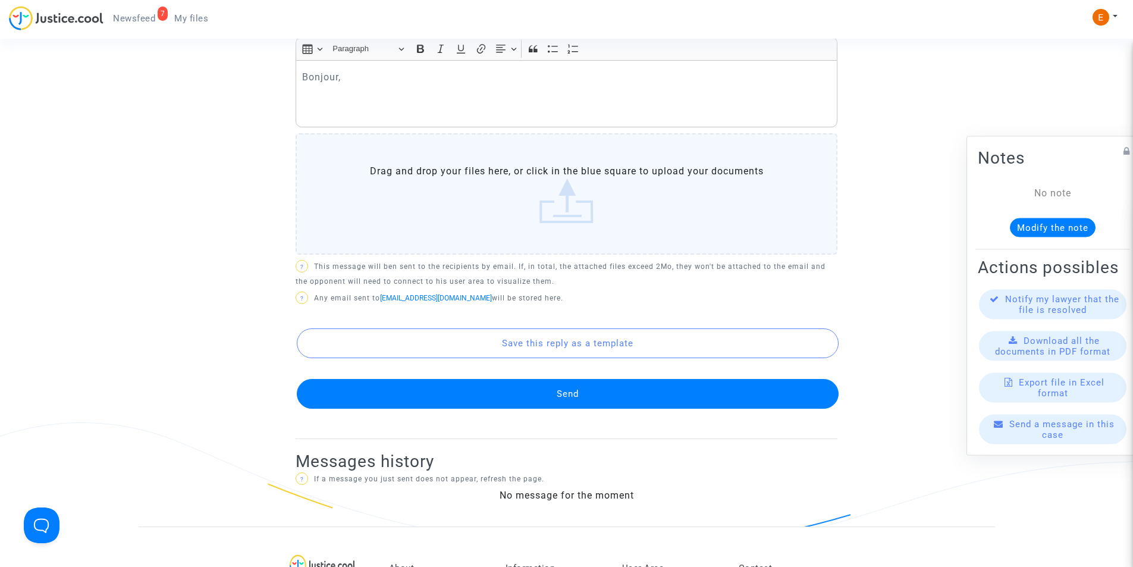
click at [408, 70] on p "Bonjour," at bounding box center [566, 77] width 529 height 15
click at [407, 103] on p "Rich Text Editor, main" at bounding box center [566, 110] width 529 height 15
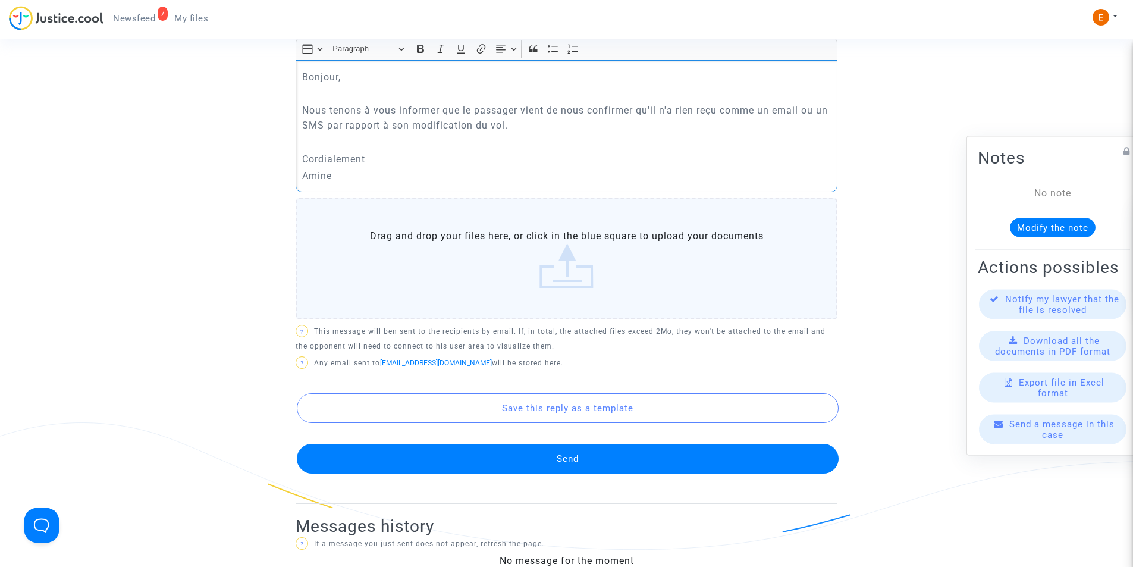
click at [587, 453] on button "Send" at bounding box center [568, 459] width 542 height 30
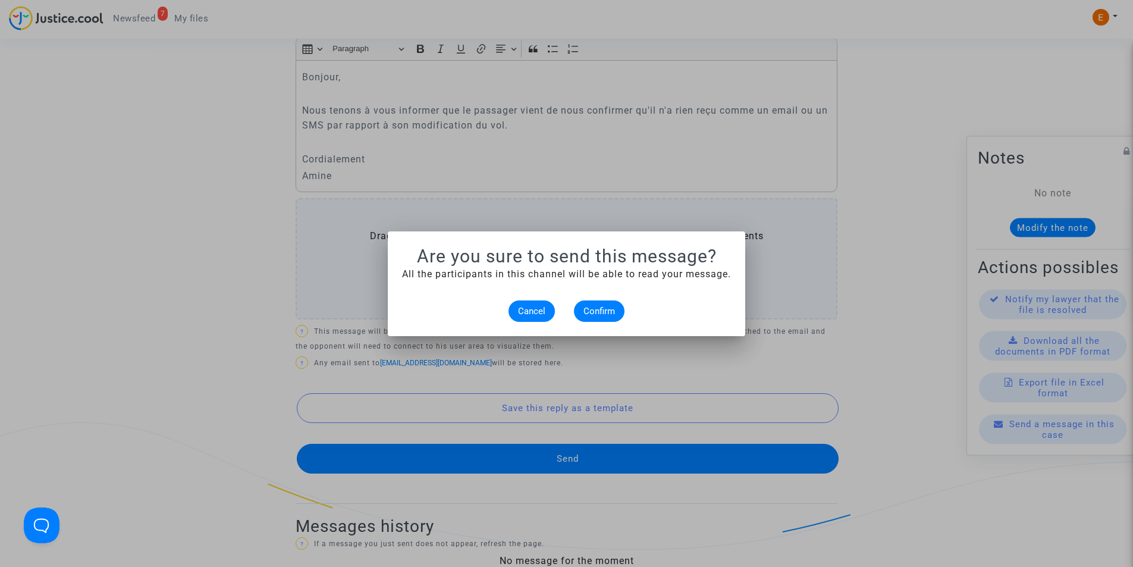
scroll to position [0, 0]
click at [595, 306] on span "Confirm" at bounding box center [599, 311] width 32 height 11
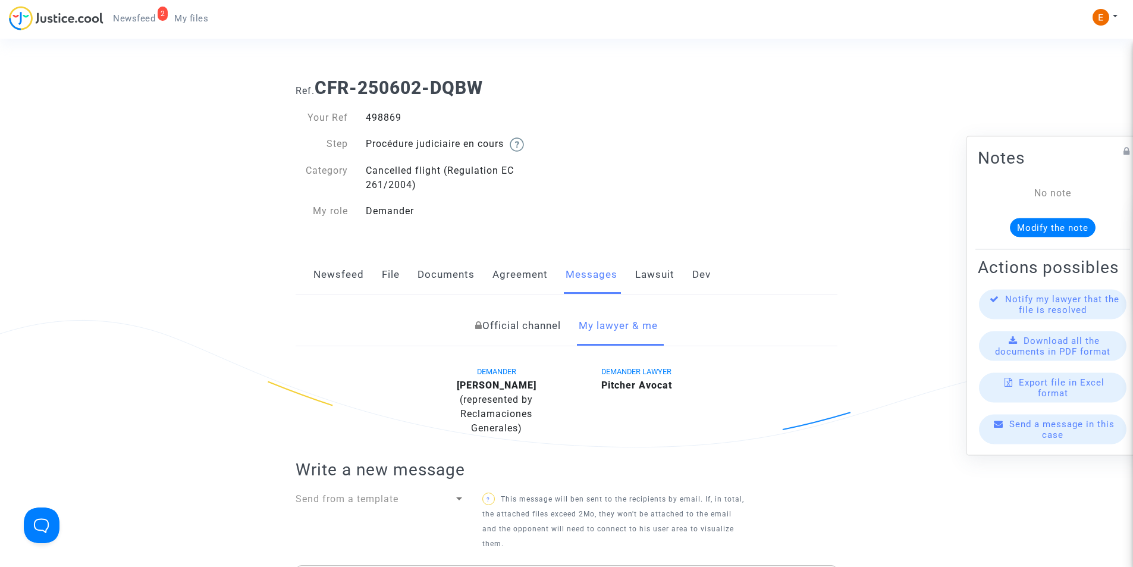
click at [188, 21] on span "My files" at bounding box center [191, 18] width 34 height 11
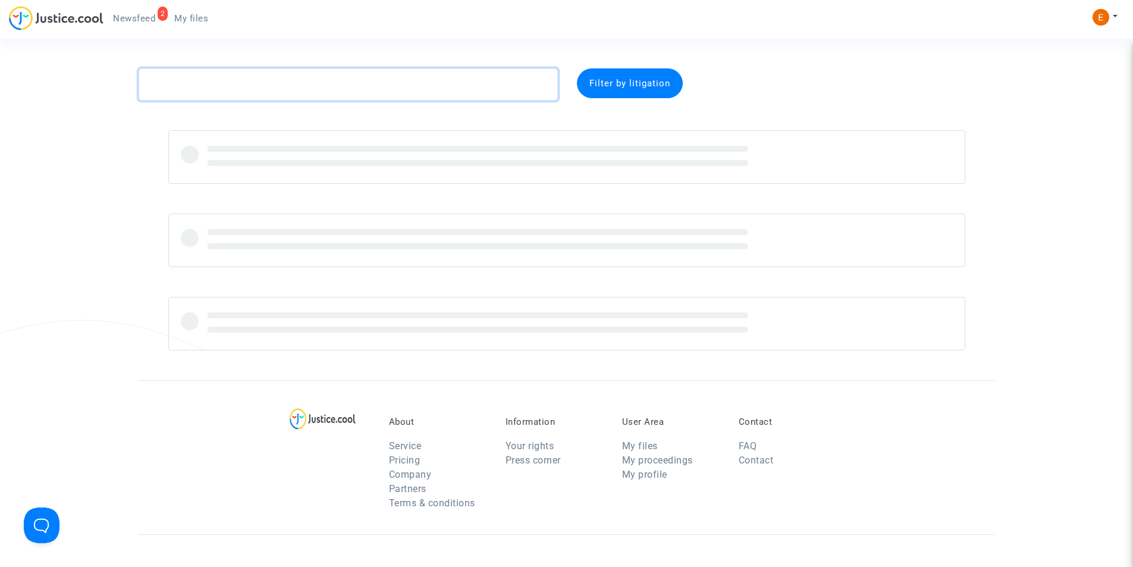
click at [356, 82] on textarea at bounding box center [348, 84] width 419 height 32
paste textarea "Roy"
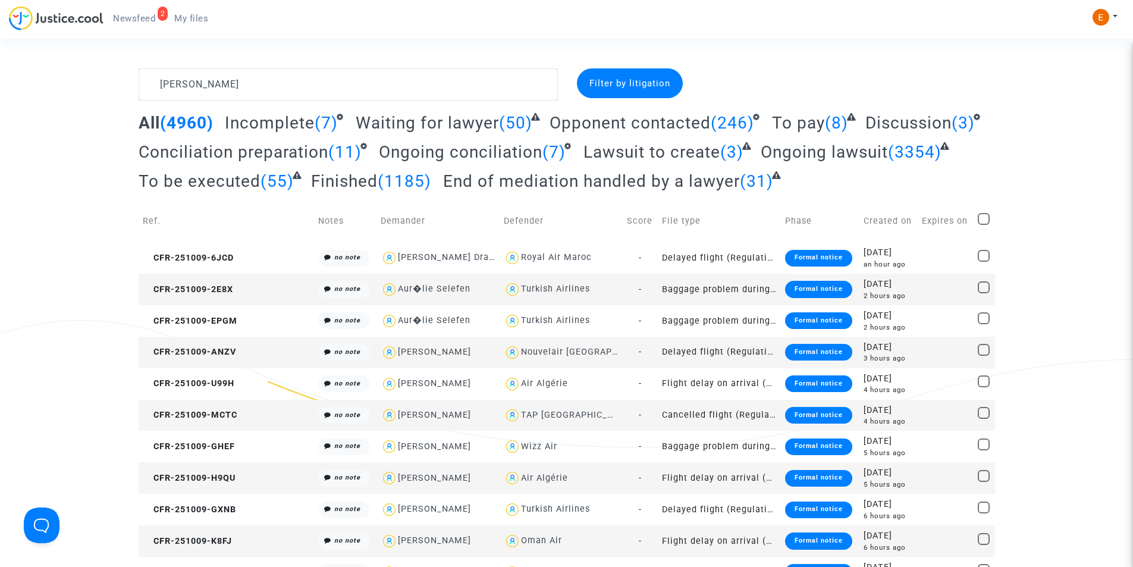
click at [617, 92] on div "Filter by litigation" at bounding box center [630, 83] width 106 height 30
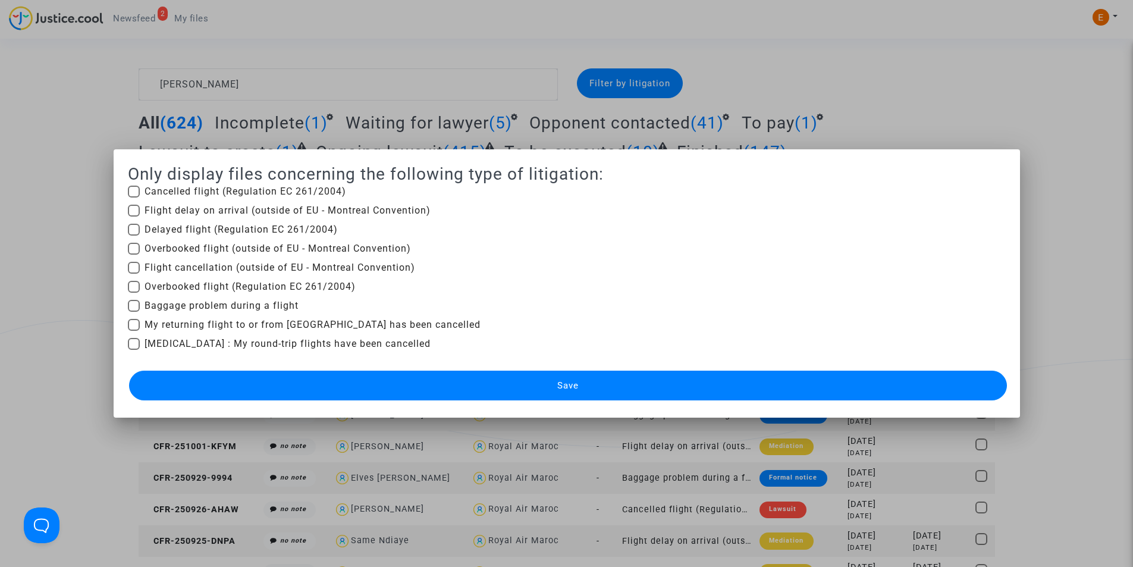
click at [29, 164] on div at bounding box center [566, 283] width 1133 height 567
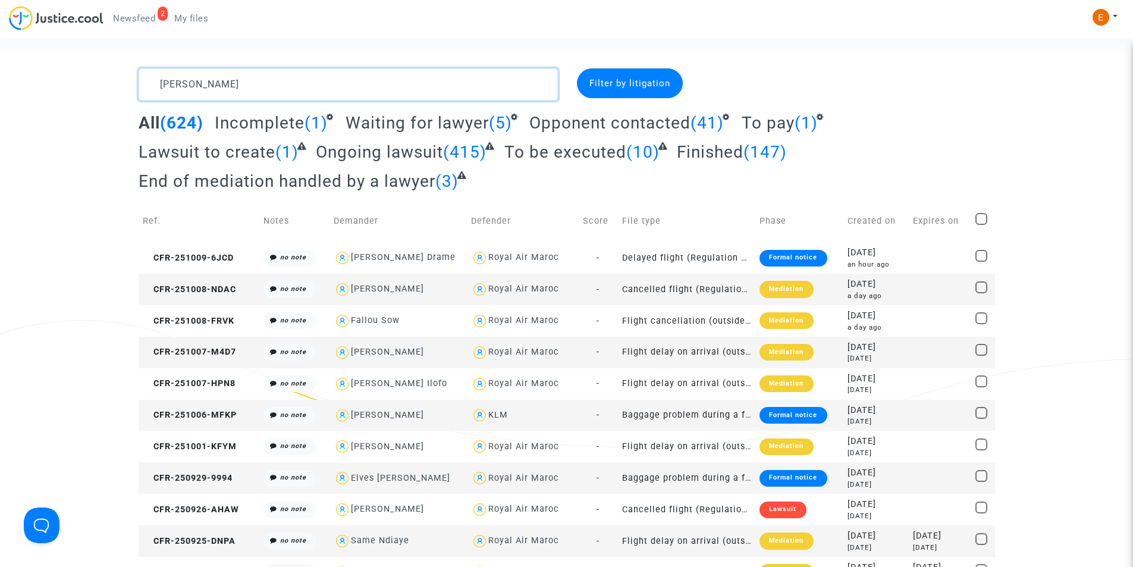
click at [275, 83] on textarea at bounding box center [348, 84] width 419 height 32
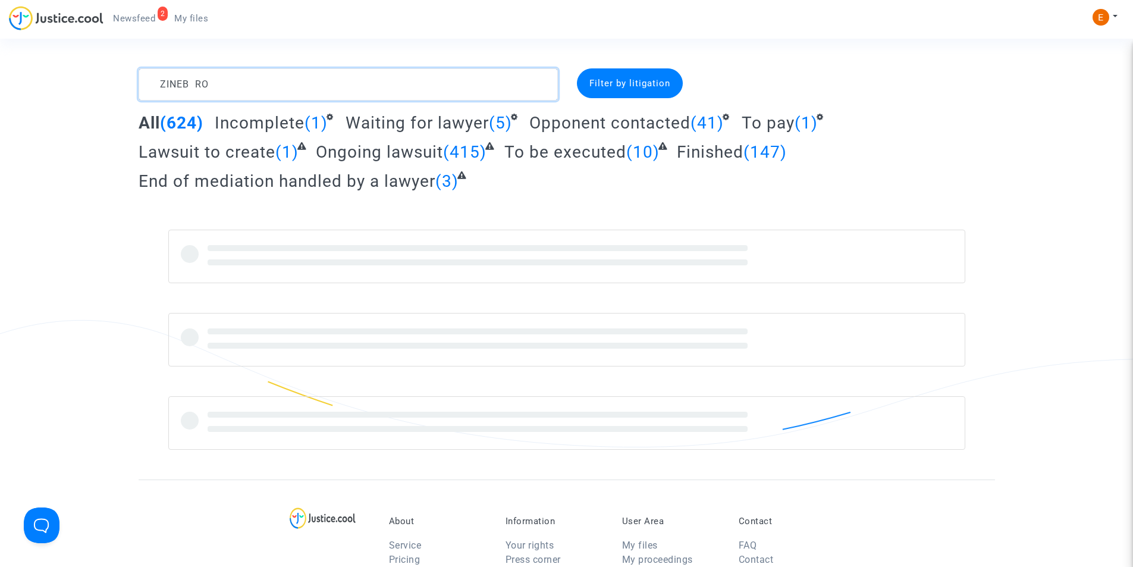
type textarea "ZINEB ROY"
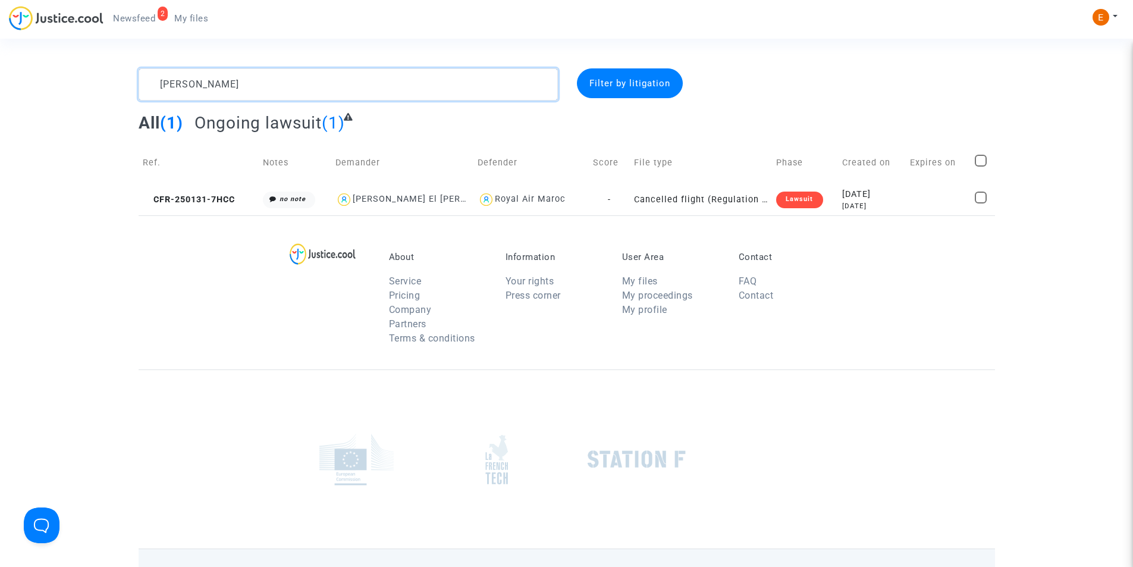
click at [236, 87] on textarea at bounding box center [348, 84] width 419 height 32
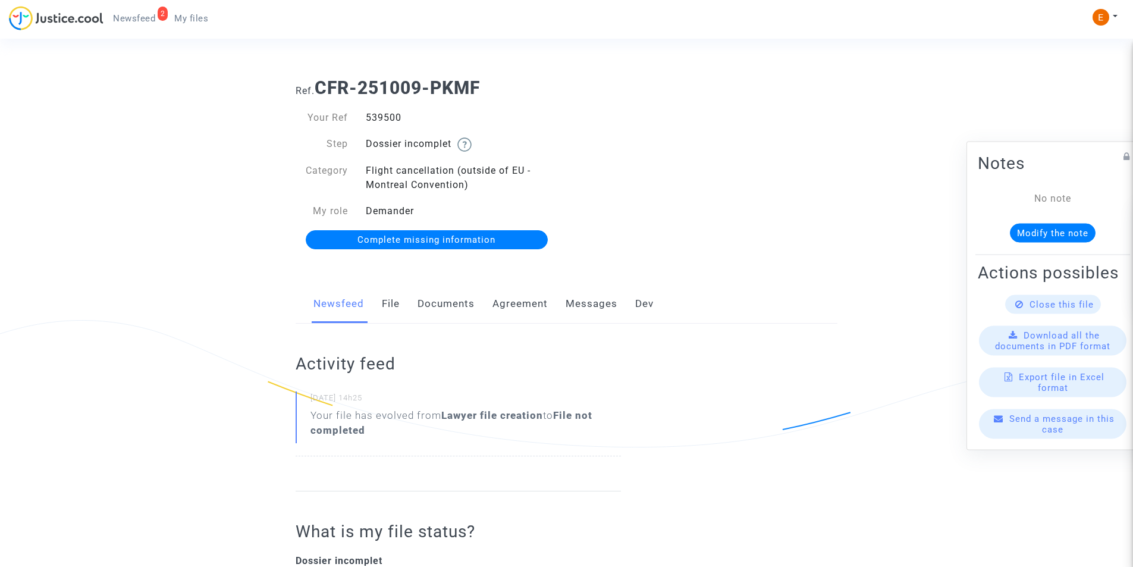
click at [452, 302] on link "Documents" at bounding box center [445, 303] width 57 height 39
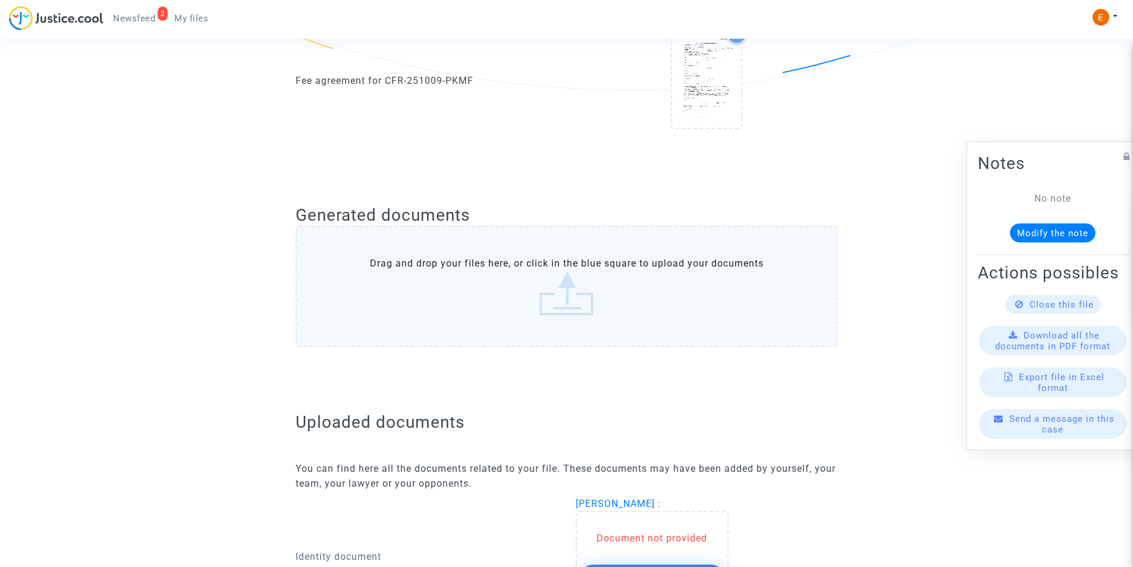
scroll to position [638, 0]
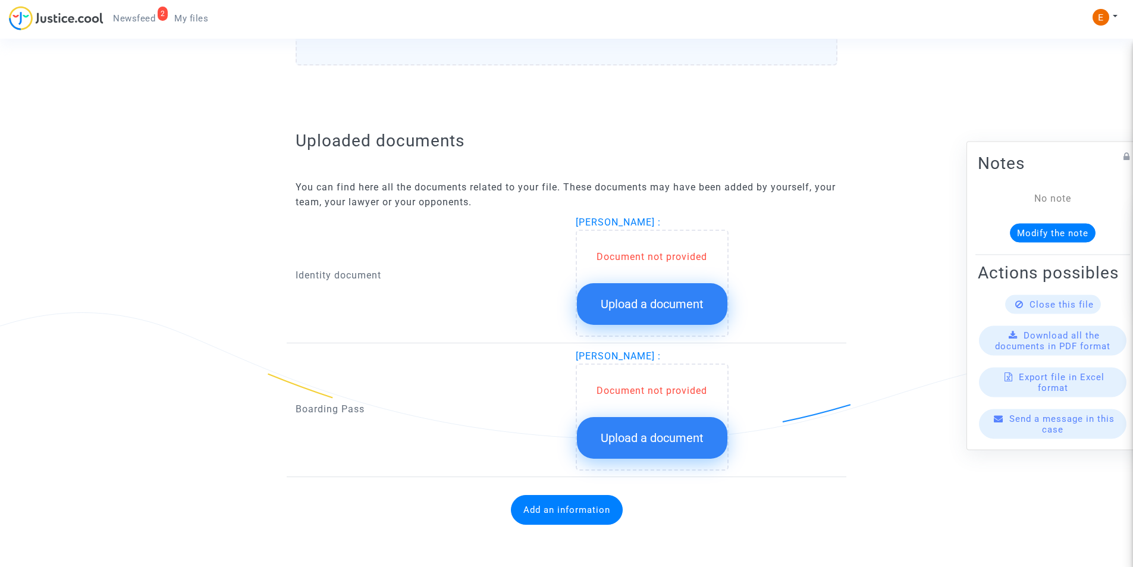
click at [611, 305] on span "Upload a document" at bounding box center [652, 304] width 103 height 14
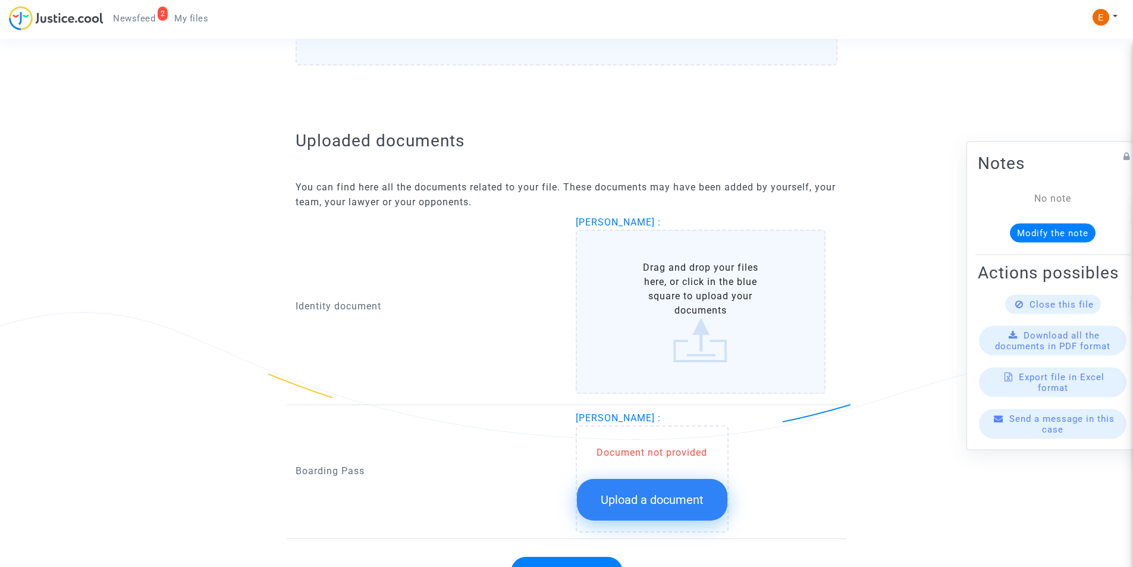
click at [695, 290] on label "Drag and drop your files here, or click in the blue square to upload your docum…" at bounding box center [701, 312] width 250 height 164
click at [0, 0] on input "Drag and drop your files here, or click in the blue square to upload your docum…" at bounding box center [0, 0] width 0 height 0
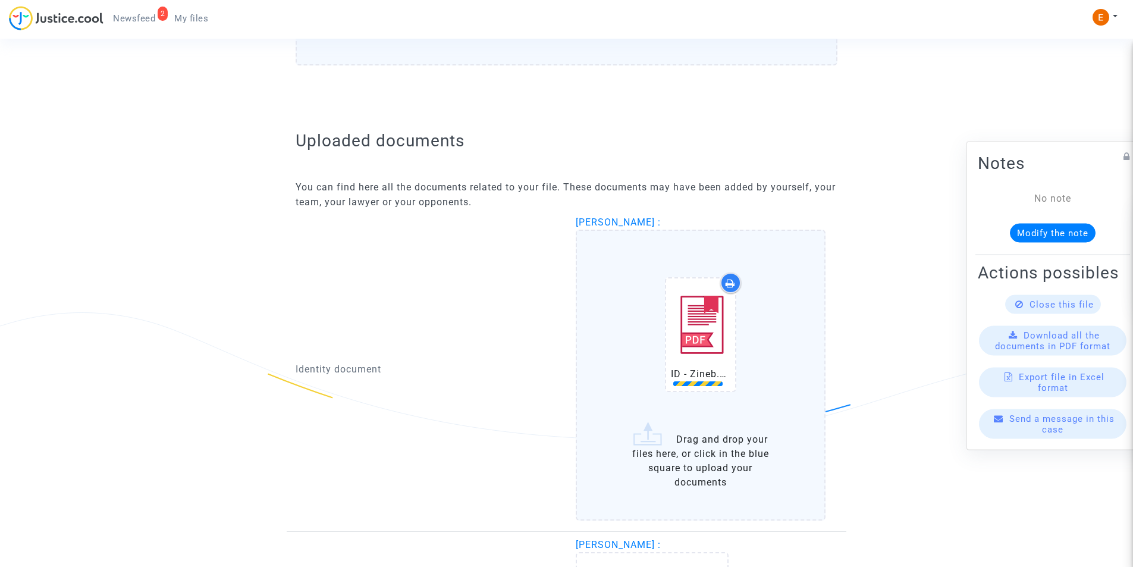
scroll to position [827, 0]
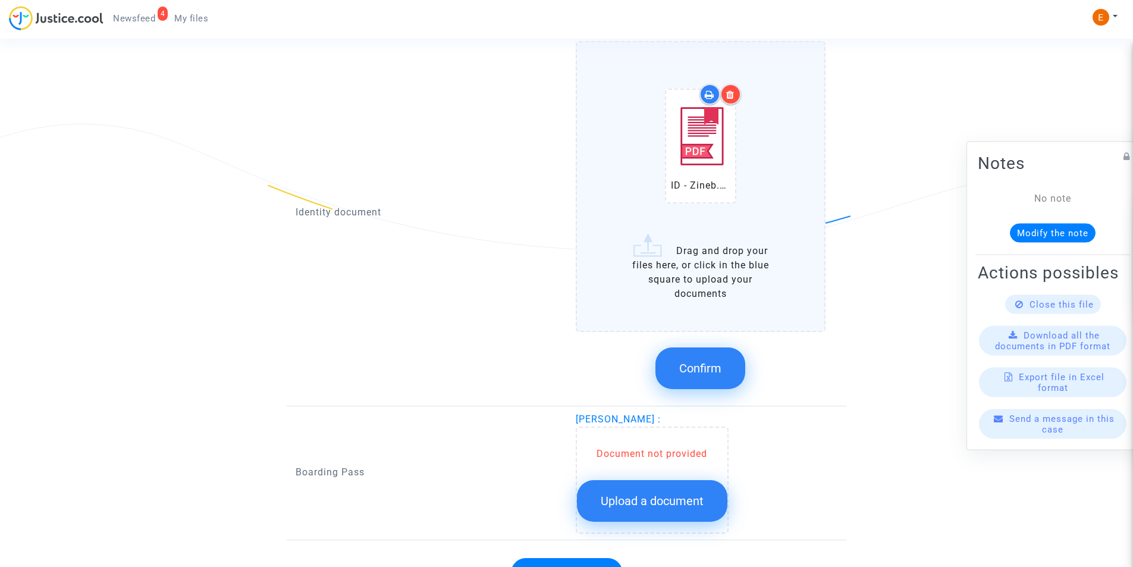
click at [705, 362] on span "Confirm" at bounding box center [700, 368] width 42 height 14
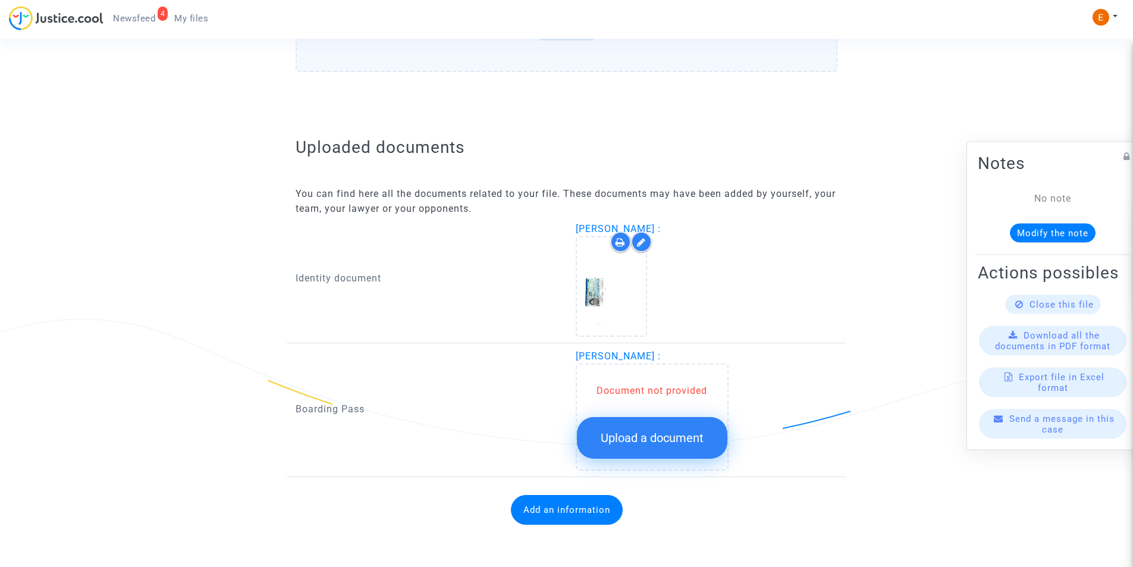
scroll to position [632, 0]
click at [658, 441] on span "Upload a document" at bounding box center [652, 438] width 103 height 14
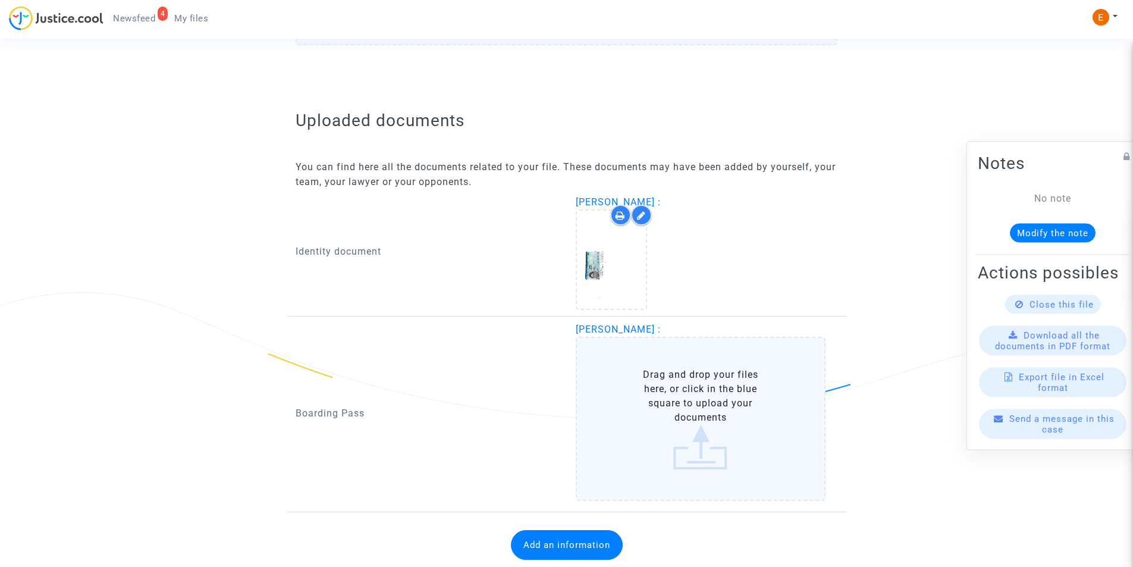
scroll to position [693, 0]
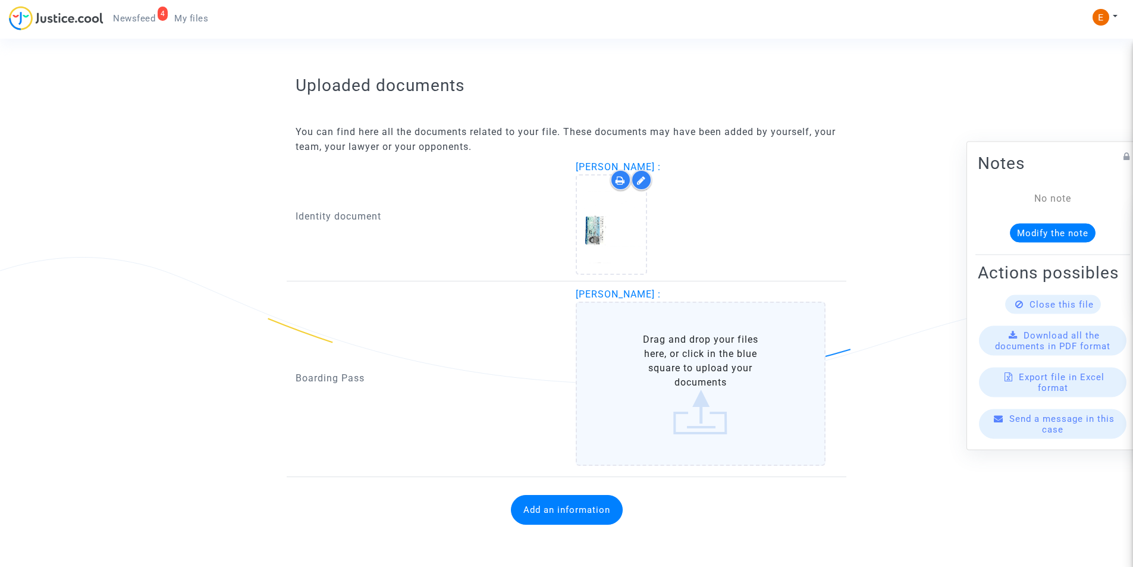
click at [718, 359] on label "Drag and drop your files here, or click in the blue square to upload your docum…" at bounding box center [701, 384] width 250 height 164
click at [0, 0] on input "Drag and drop your files here, or click in the blue square to upload your docum…" at bounding box center [0, 0] width 0 height 0
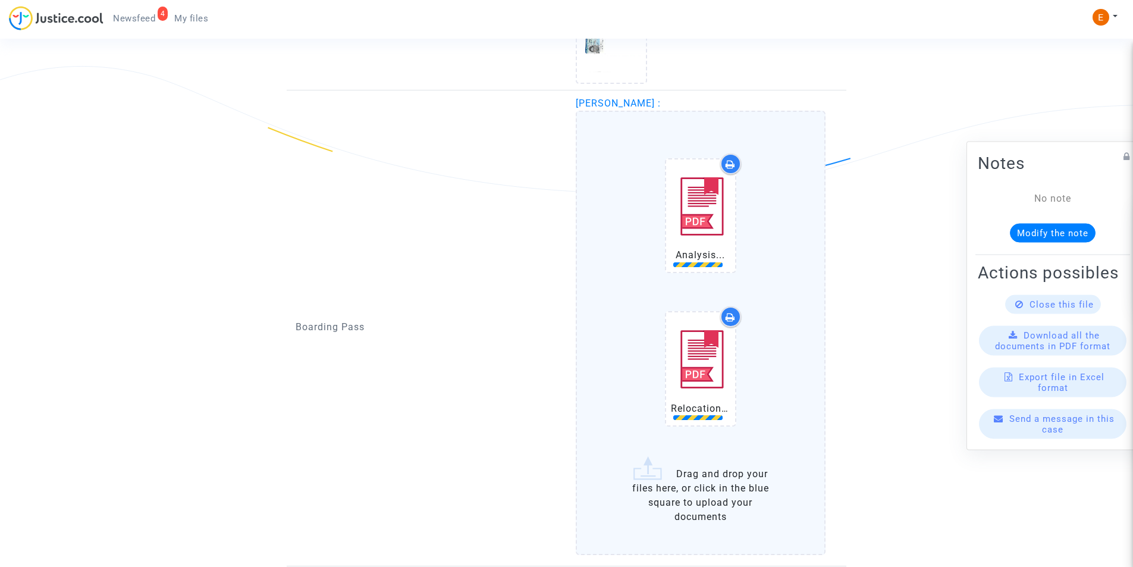
scroll to position [974, 0]
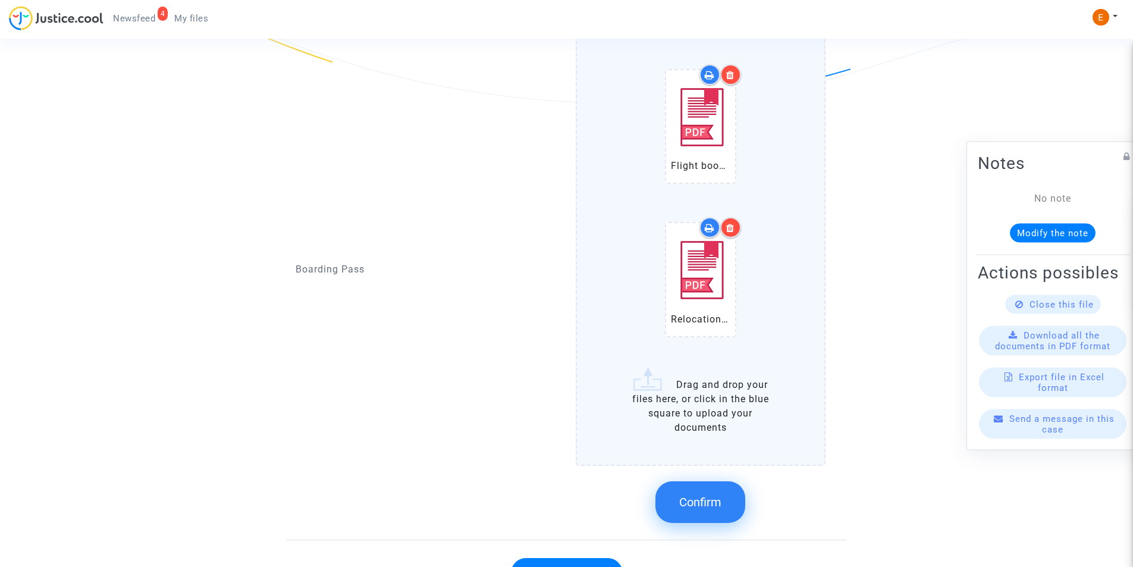
click at [714, 489] on button "Confirm" at bounding box center [700, 502] width 90 height 42
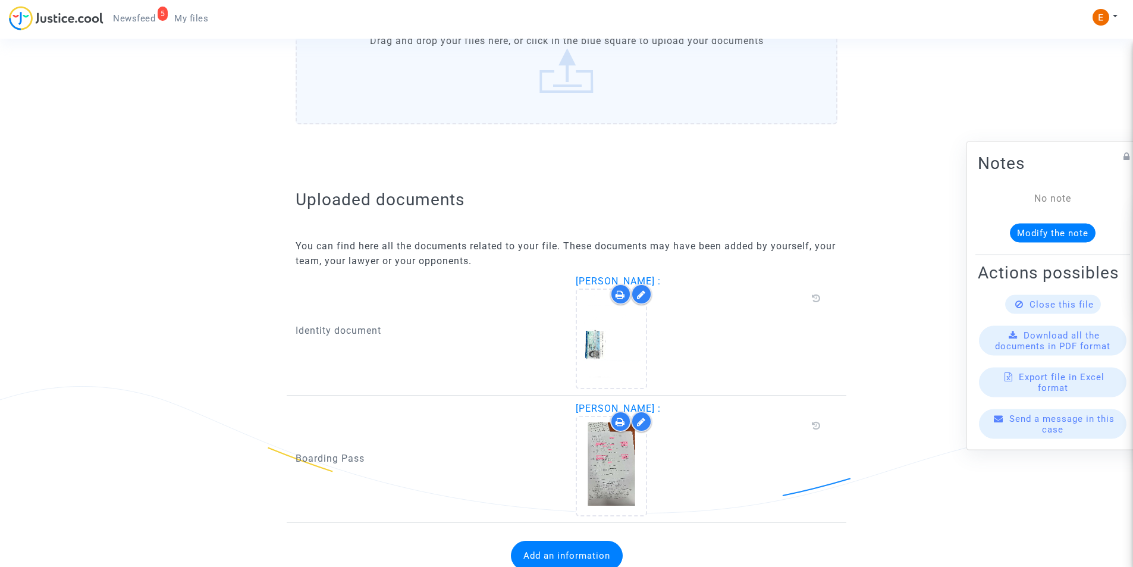
click at [142, 18] on span "Newsfeed" at bounding box center [134, 18] width 42 height 11
